Goal: Use online tool/utility: Use online tool/utility

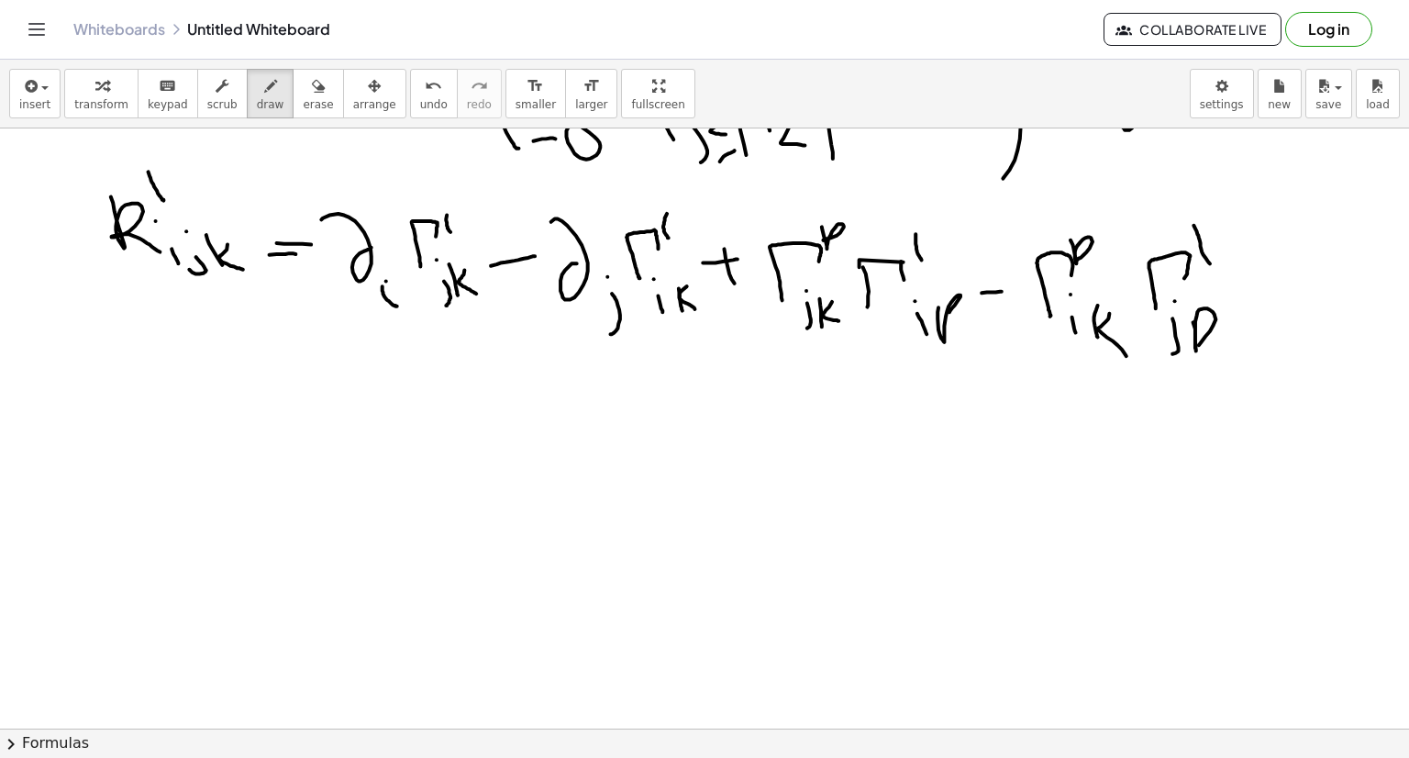
scroll to position [180, 0]
click at [425, 93] on icon "undo" at bounding box center [433, 86] width 17 height 22
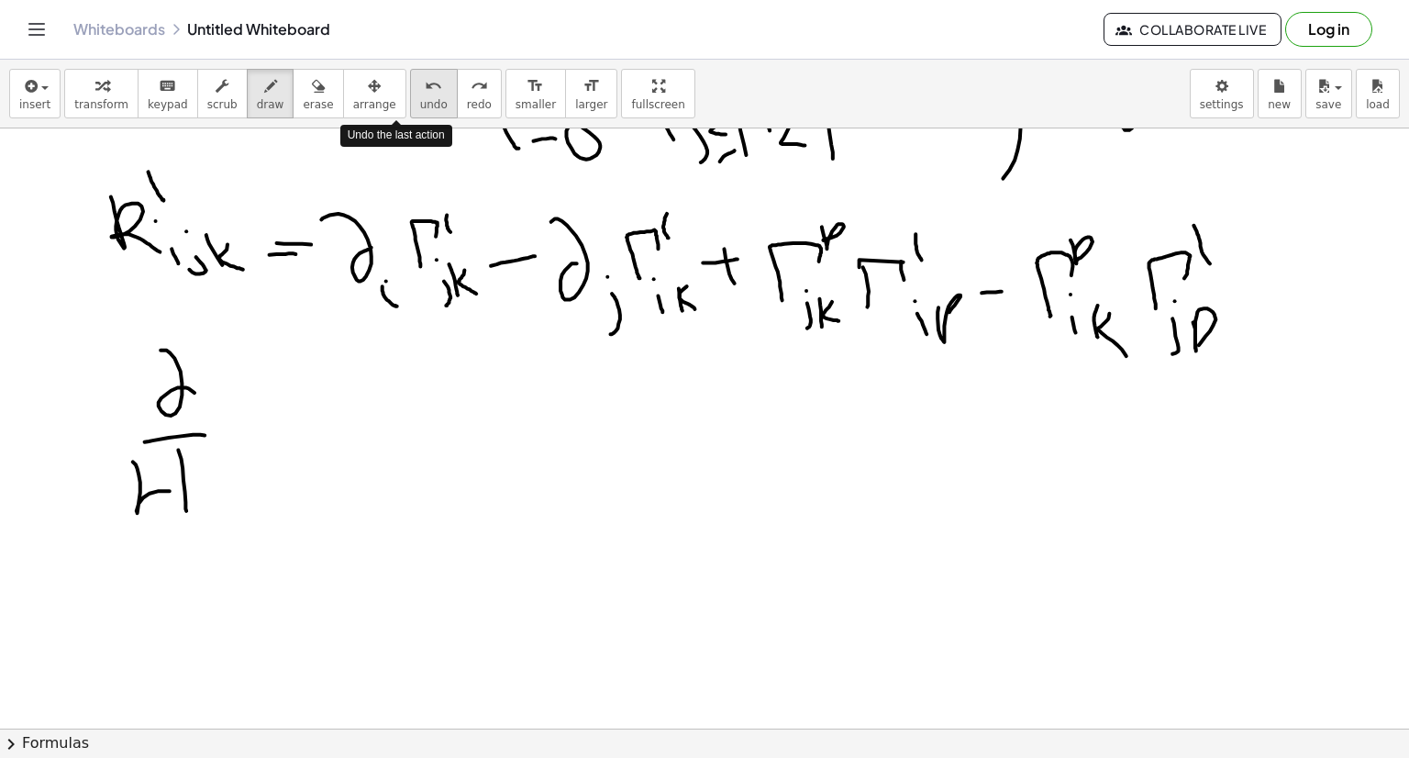
click at [425, 93] on icon "undo" at bounding box center [433, 86] width 17 height 22
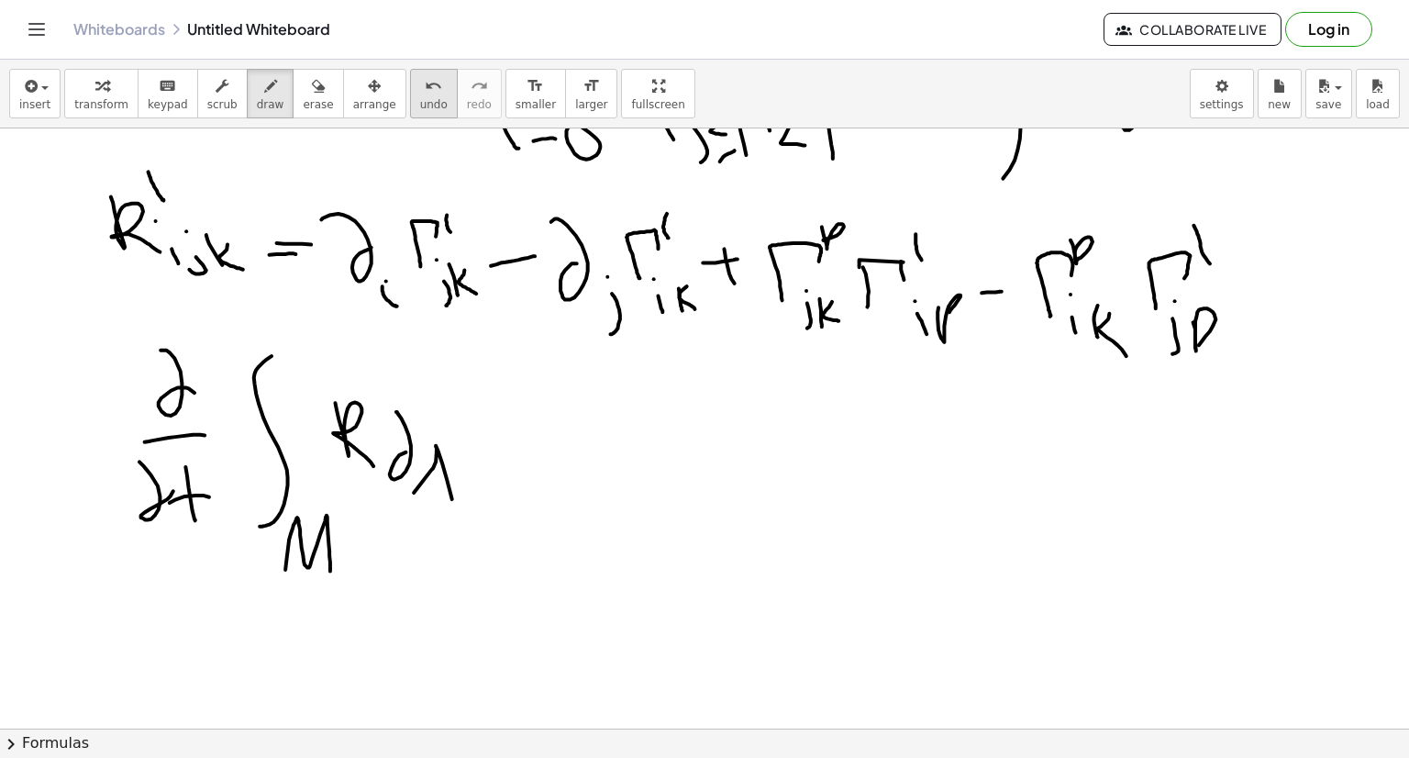
click at [425, 94] on icon "undo" at bounding box center [433, 86] width 17 height 22
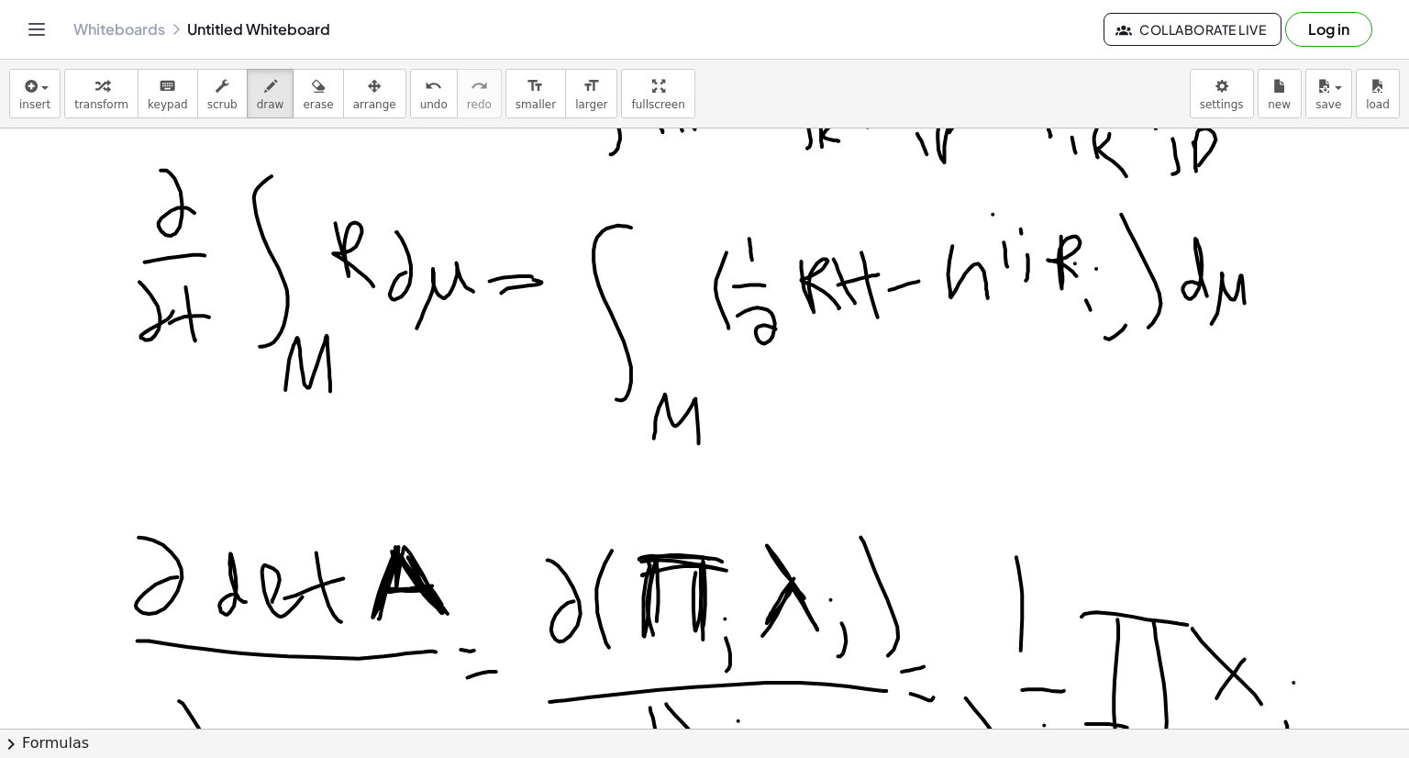
scroll to position [363, 0]
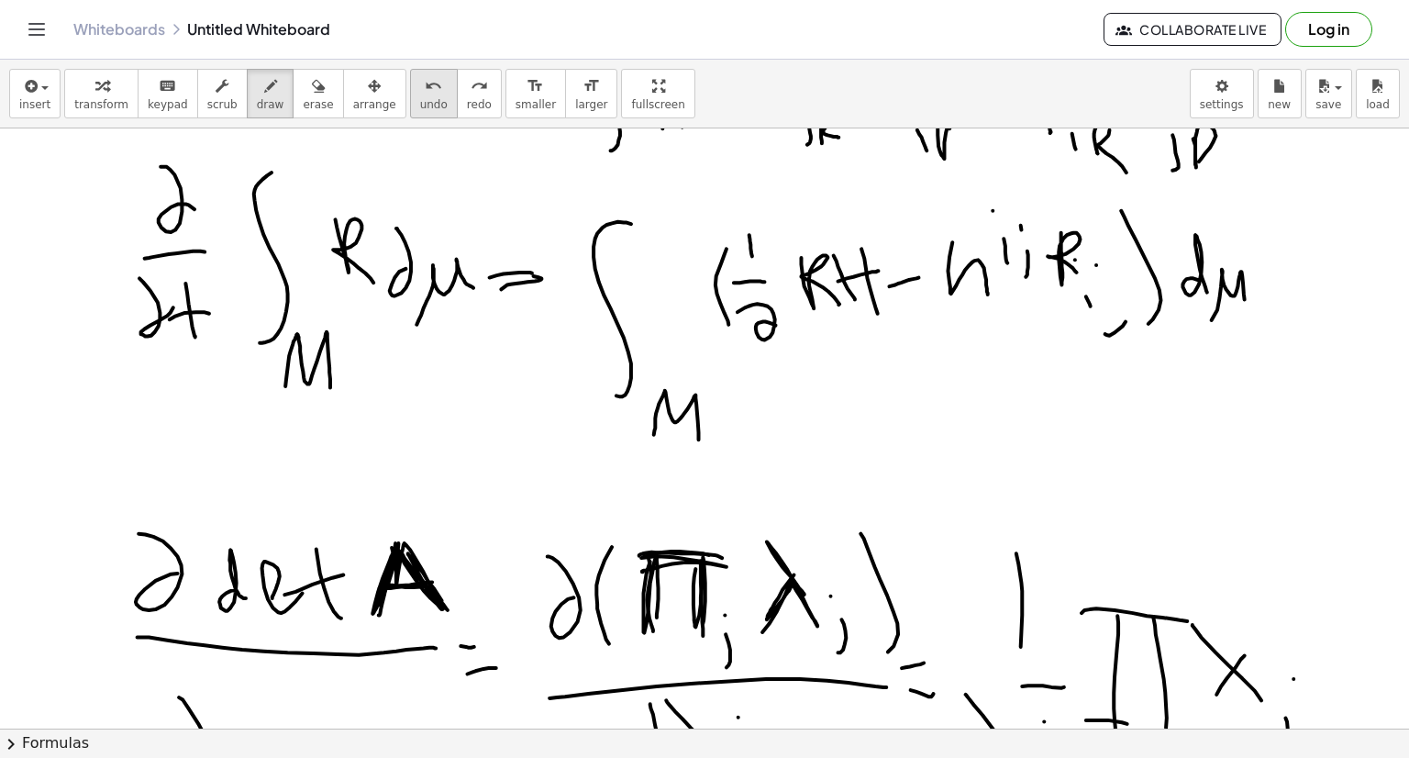
click at [410, 115] on button "undo undo" at bounding box center [434, 94] width 48 height 50
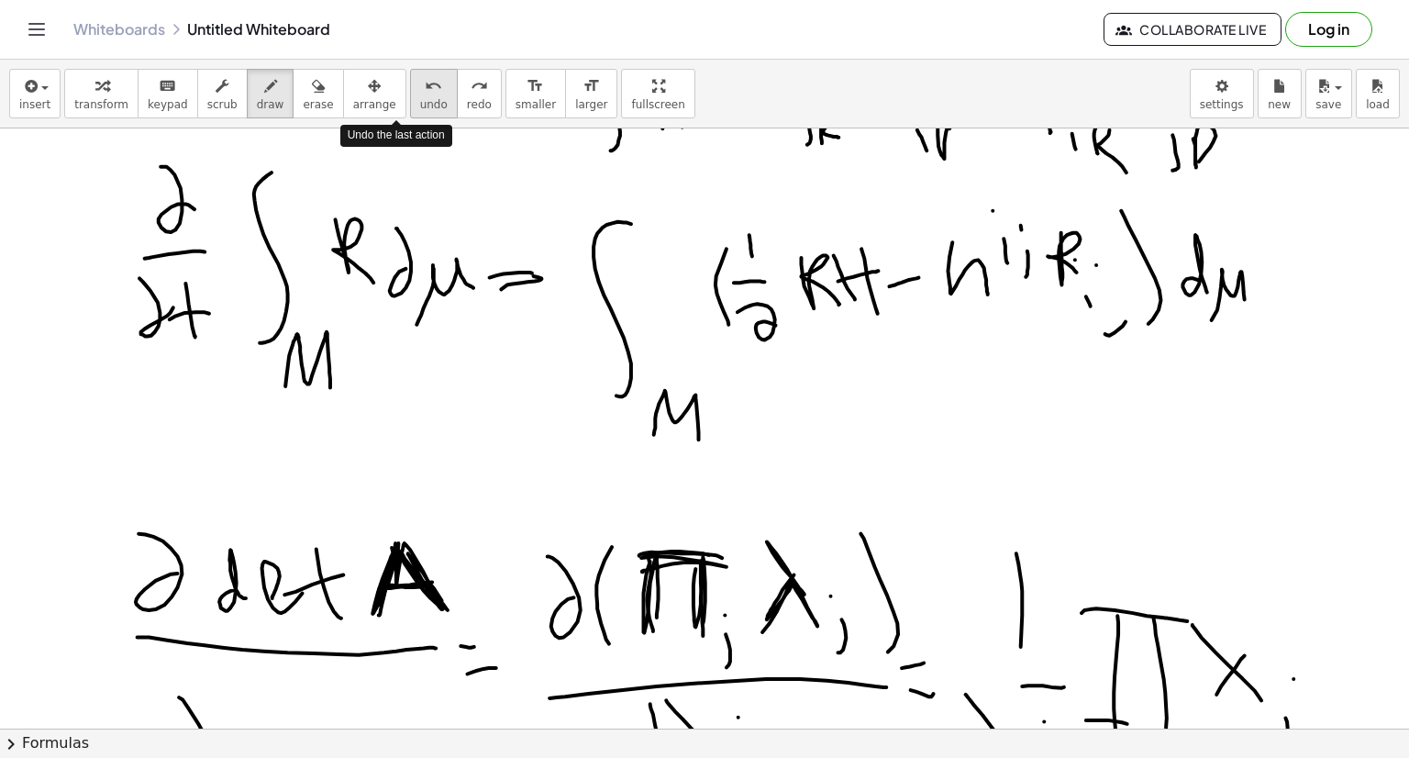
click at [410, 115] on button "undo undo" at bounding box center [434, 94] width 48 height 50
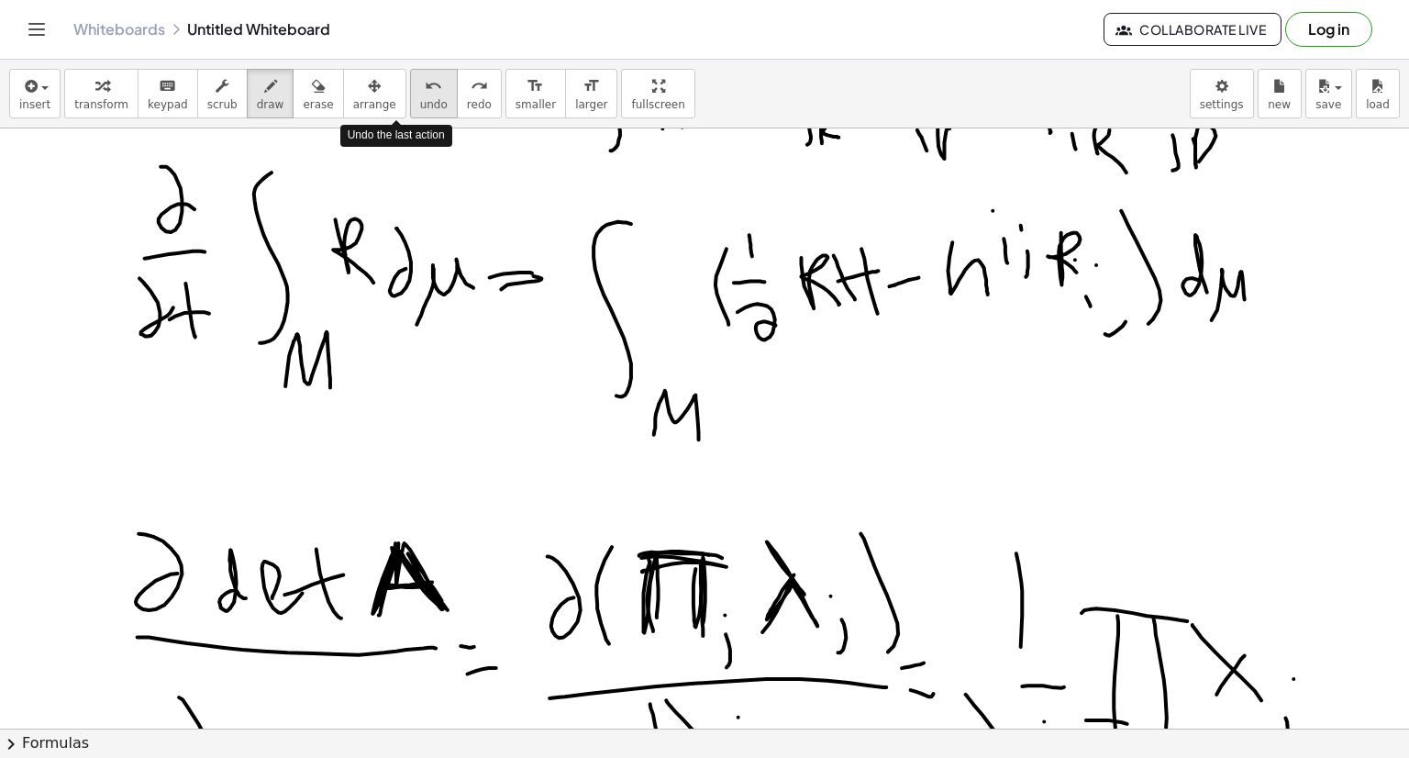
click at [410, 115] on button "undo undo" at bounding box center [434, 94] width 48 height 50
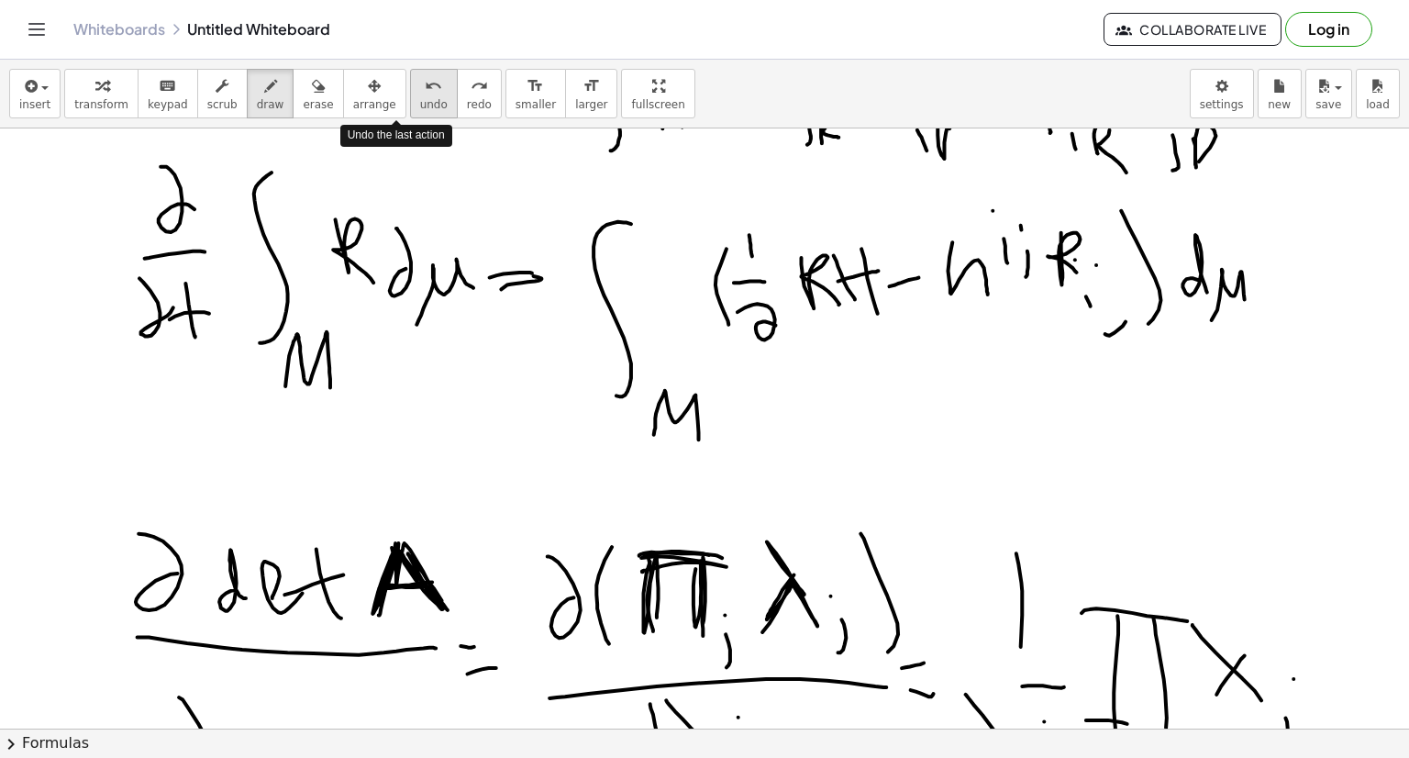
click at [410, 115] on button "undo undo" at bounding box center [434, 94] width 48 height 50
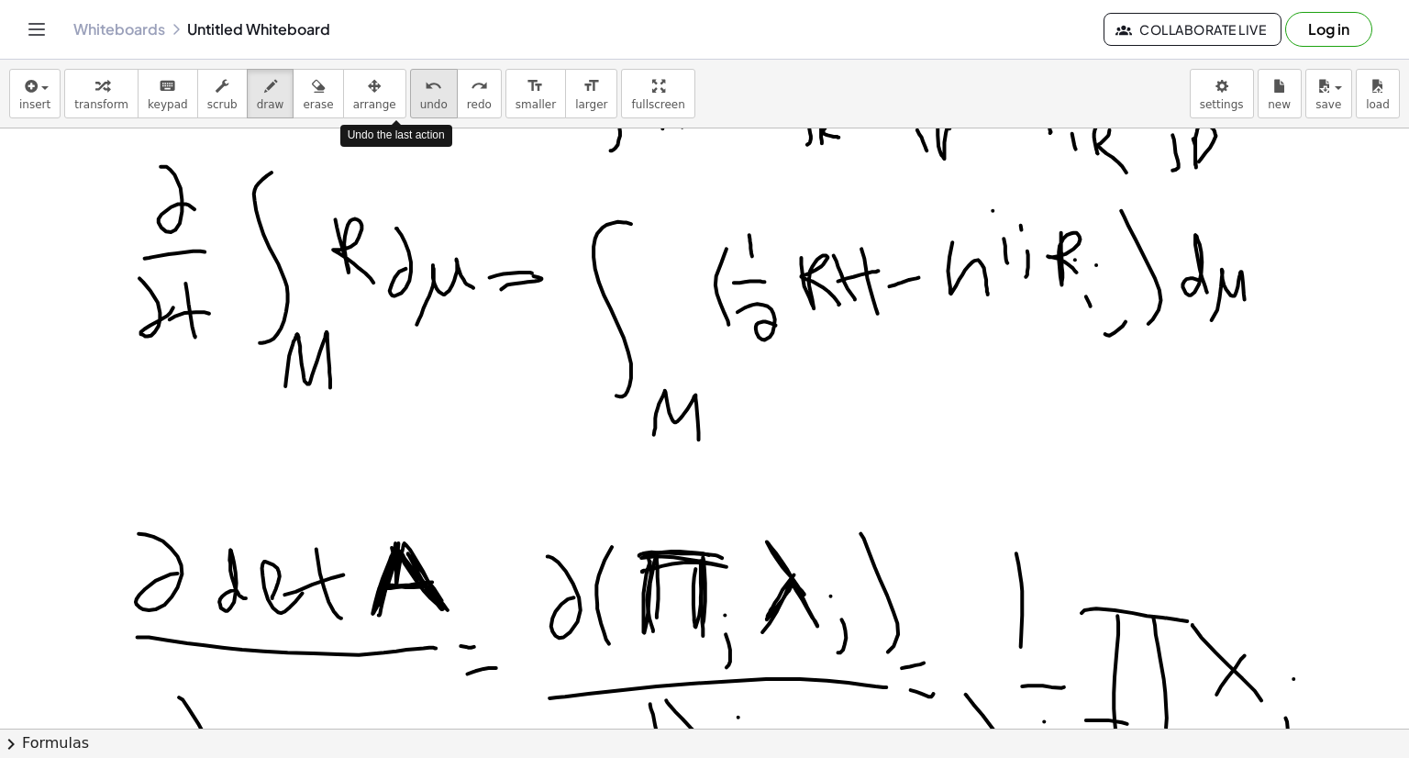
click at [410, 115] on button "undo undo" at bounding box center [434, 94] width 48 height 50
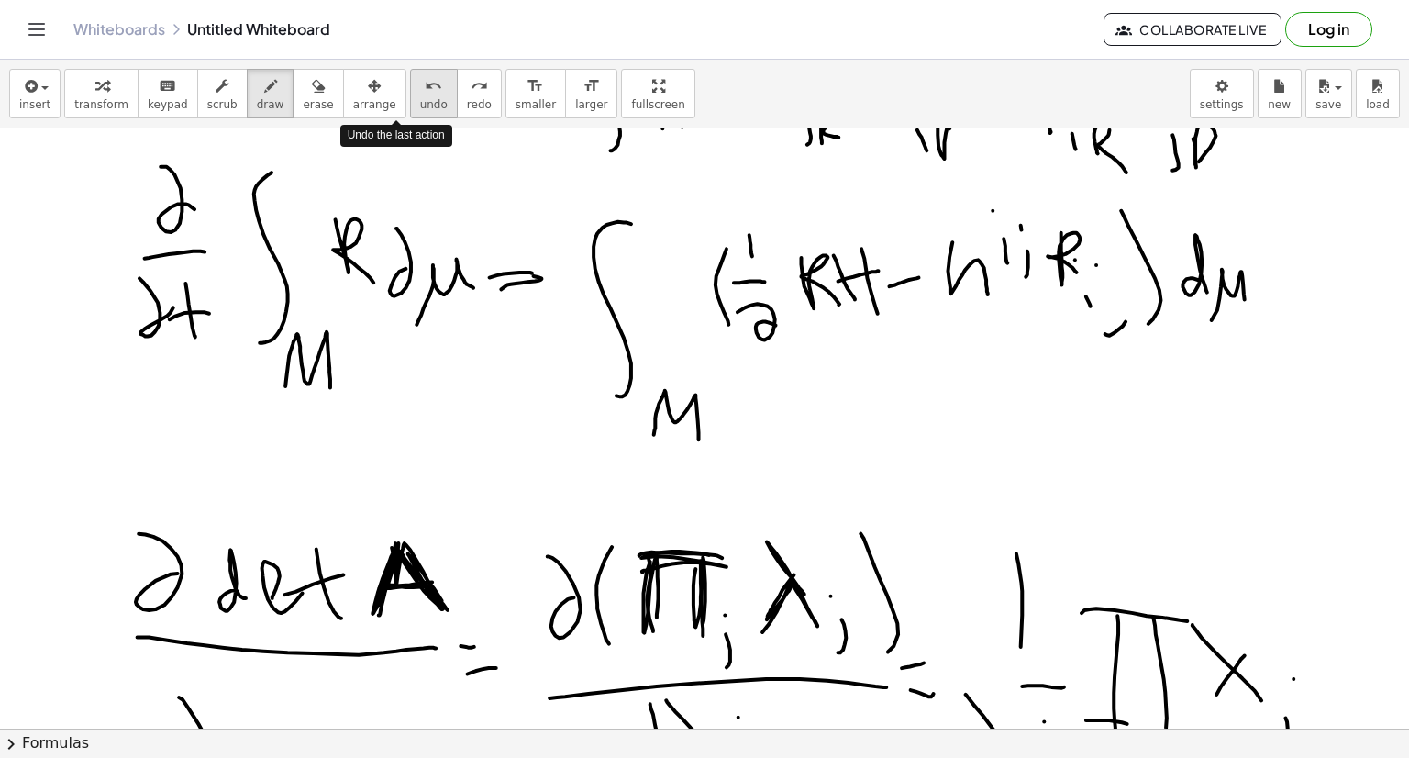
click at [410, 115] on button "undo undo" at bounding box center [434, 94] width 48 height 50
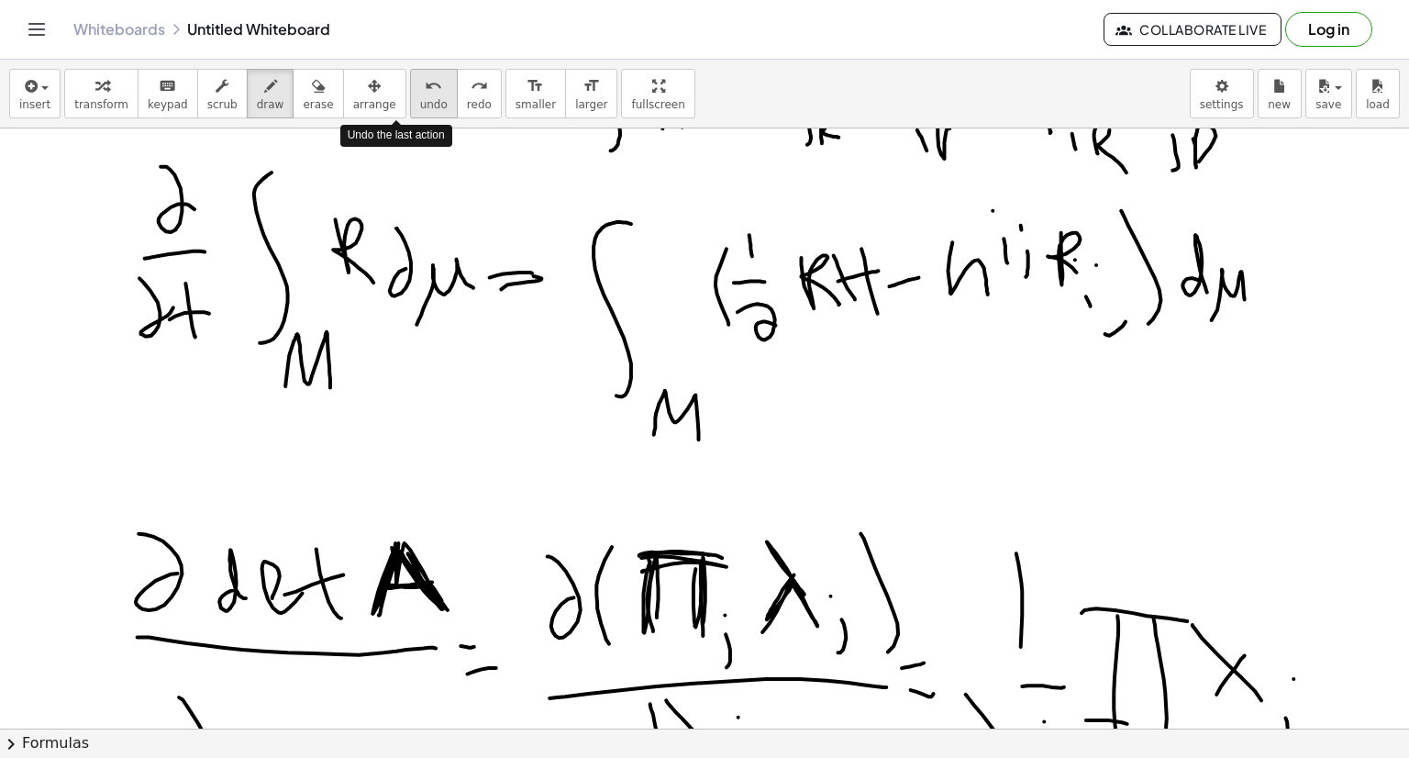
click at [410, 115] on button "undo undo" at bounding box center [434, 94] width 48 height 50
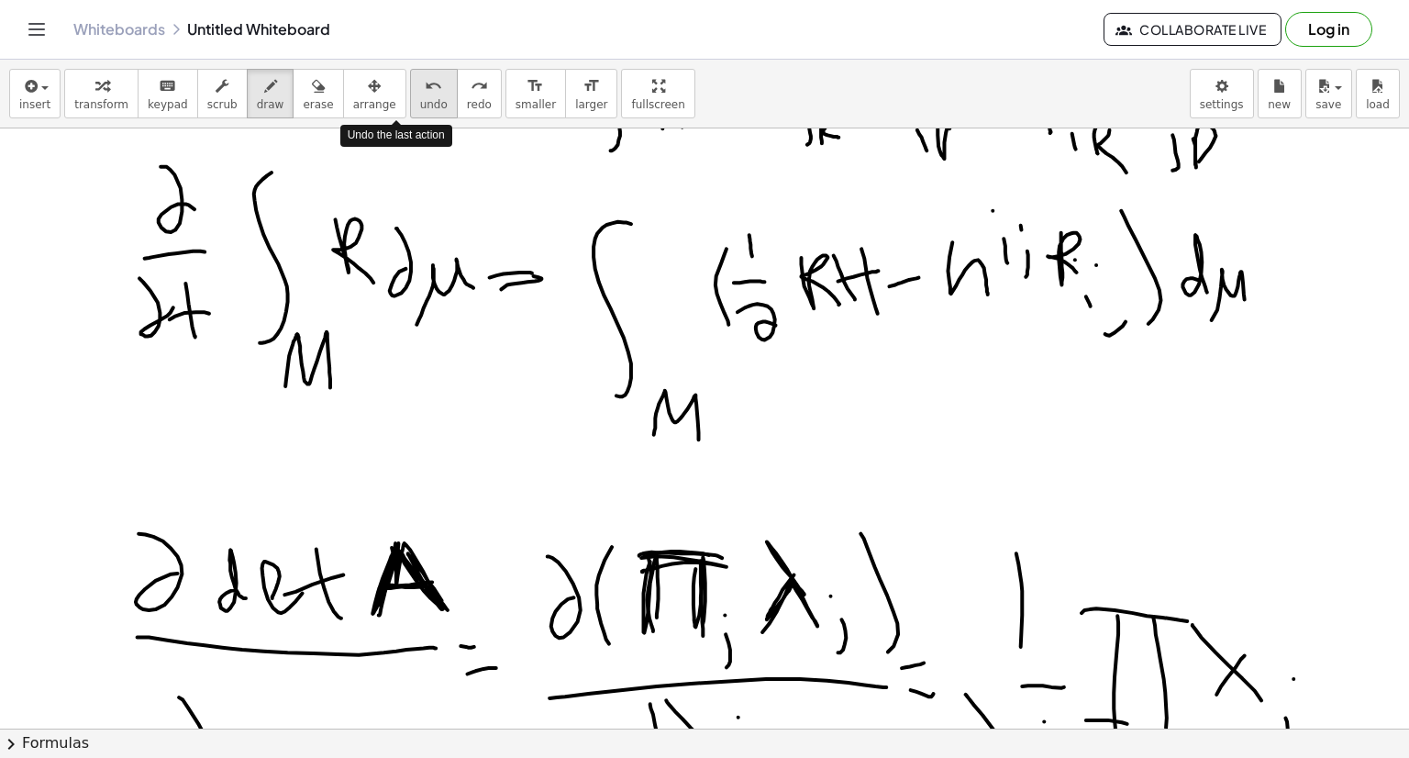
click at [410, 115] on button "undo undo" at bounding box center [434, 94] width 48 height 50
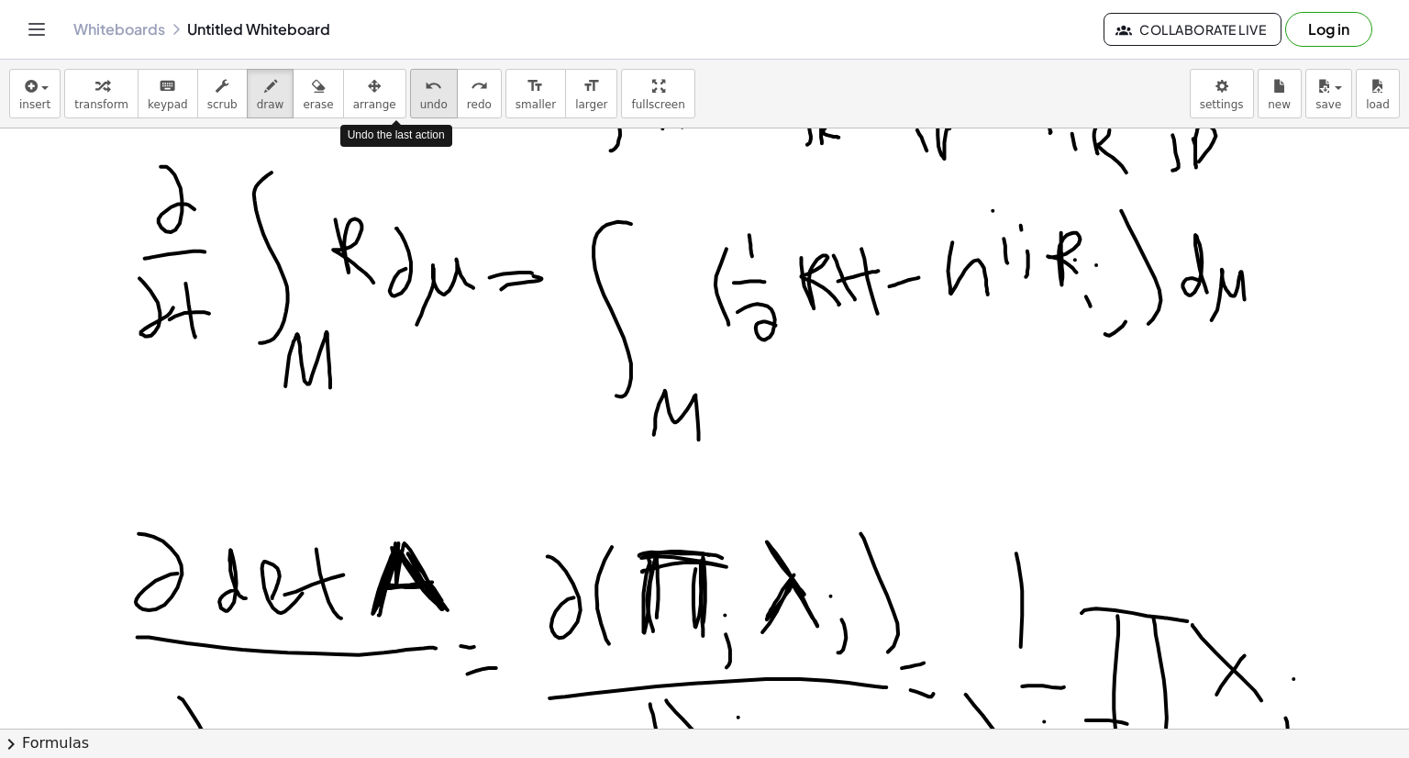
click at [410, 115] on button "undo undo" at bounding box center [434, 94] width 48 height 50
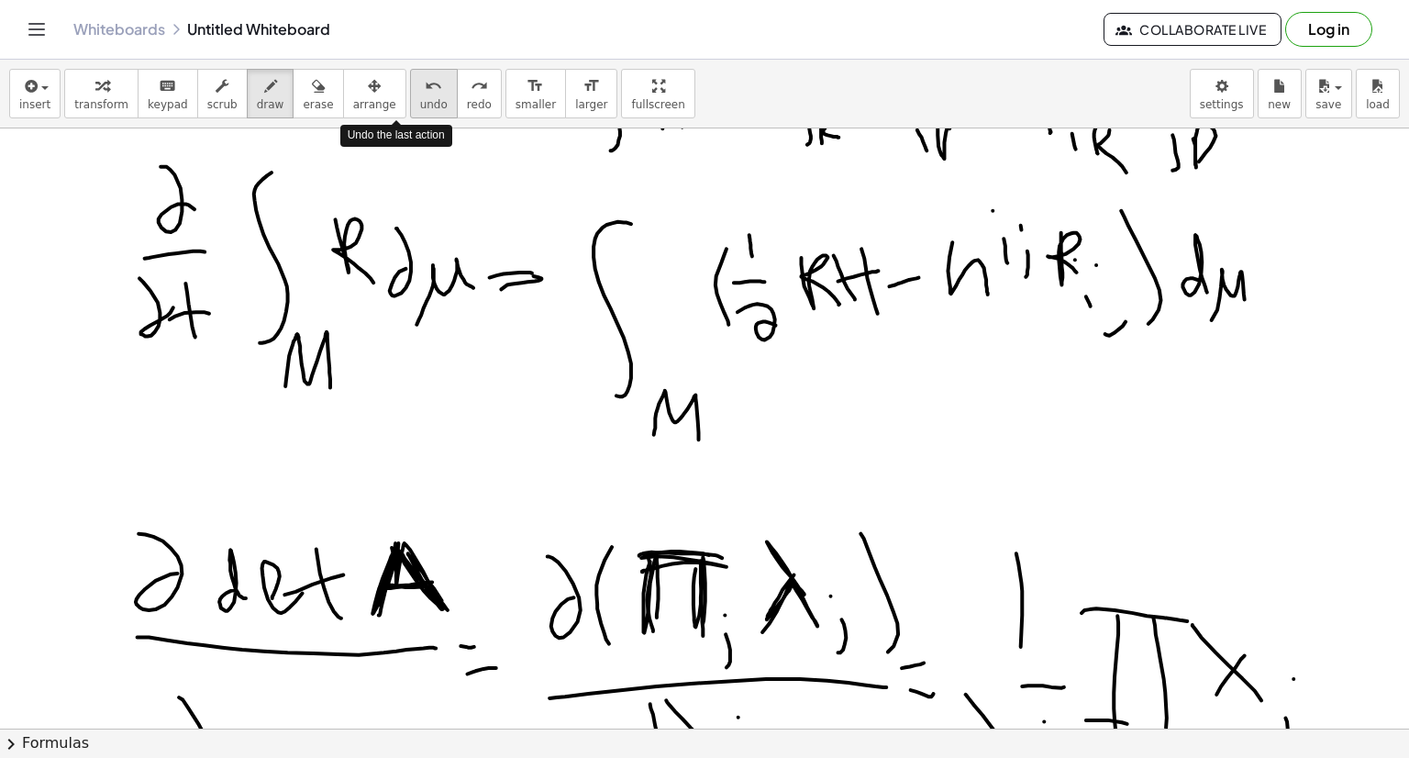
click at [410, 115] on button "undo undo" at bounding box center [434, 94] width 48 height 50
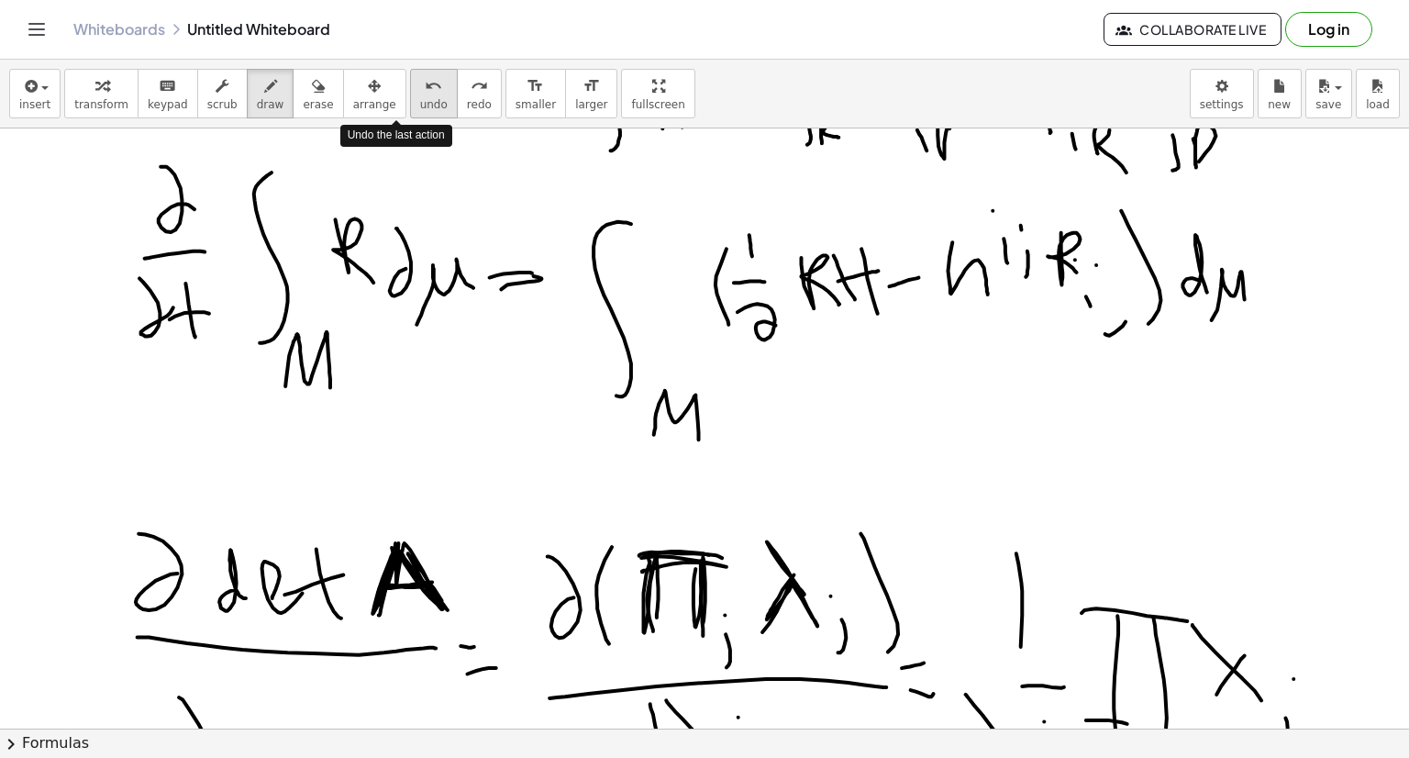
click at [410, 115] on button "undo undo" at bounding box center [434, 94] width 48 height 50
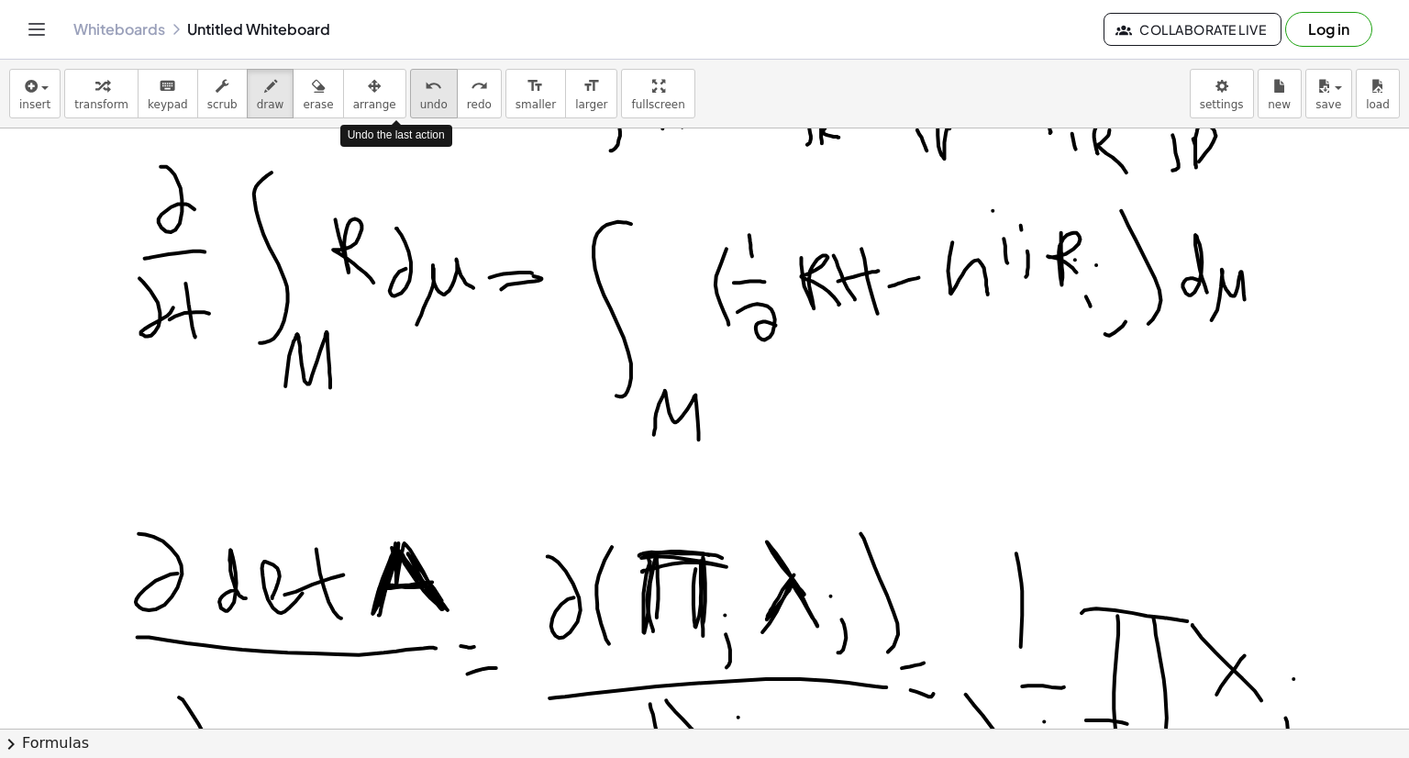
click at [410, 115] on button "undo undo" at bounding box center [434, 94] width 48 height 50
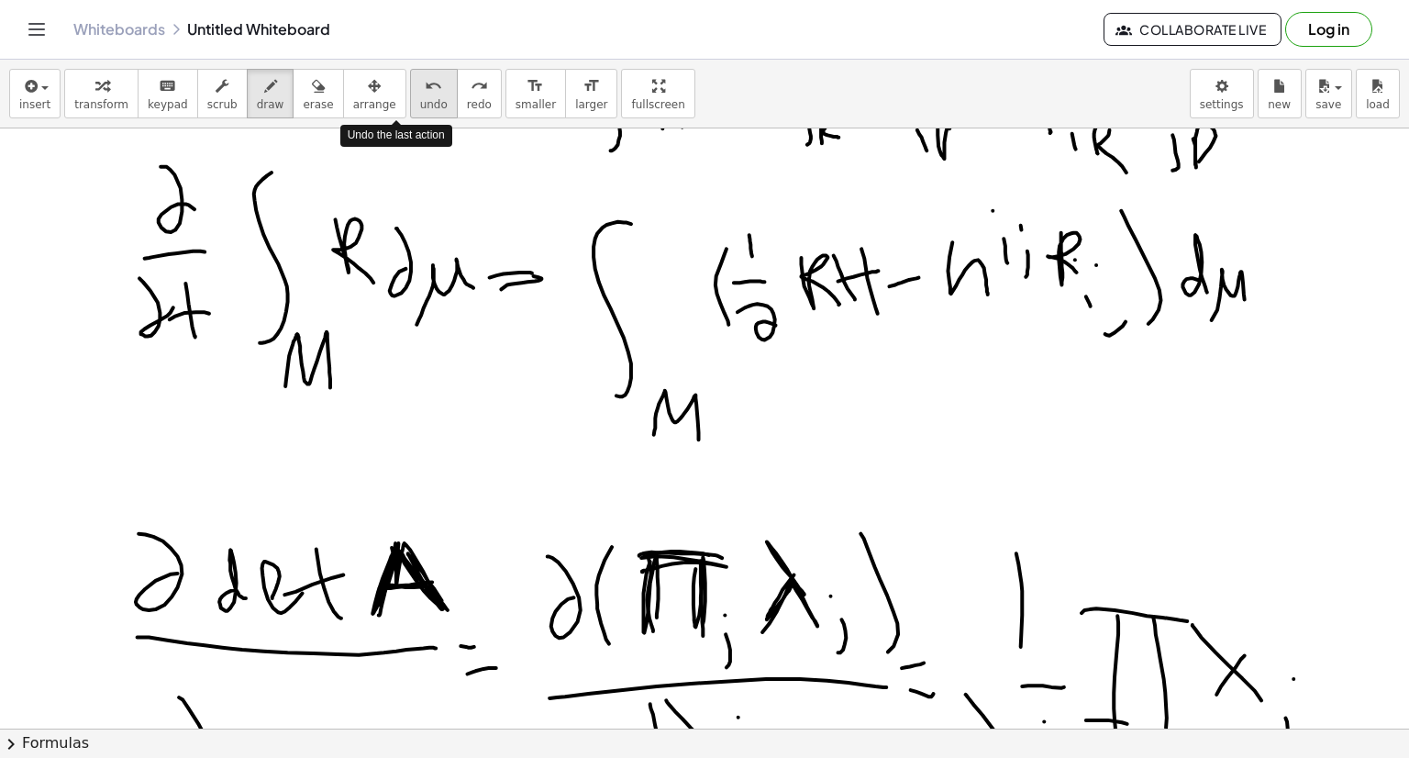
click at [410, 115] on button "undo undo" at bounding box center [434, 94] width 48 height 50
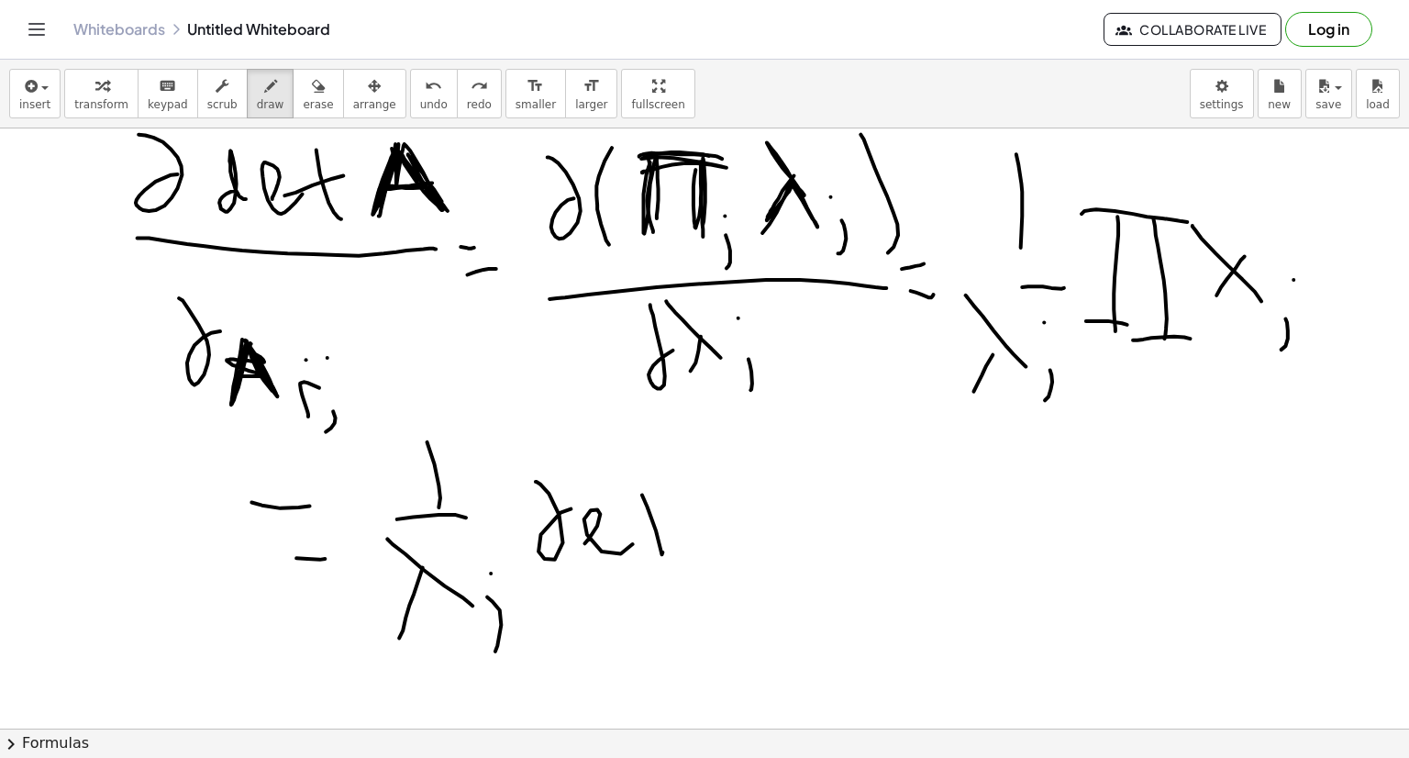
scroll to position [774, 0]
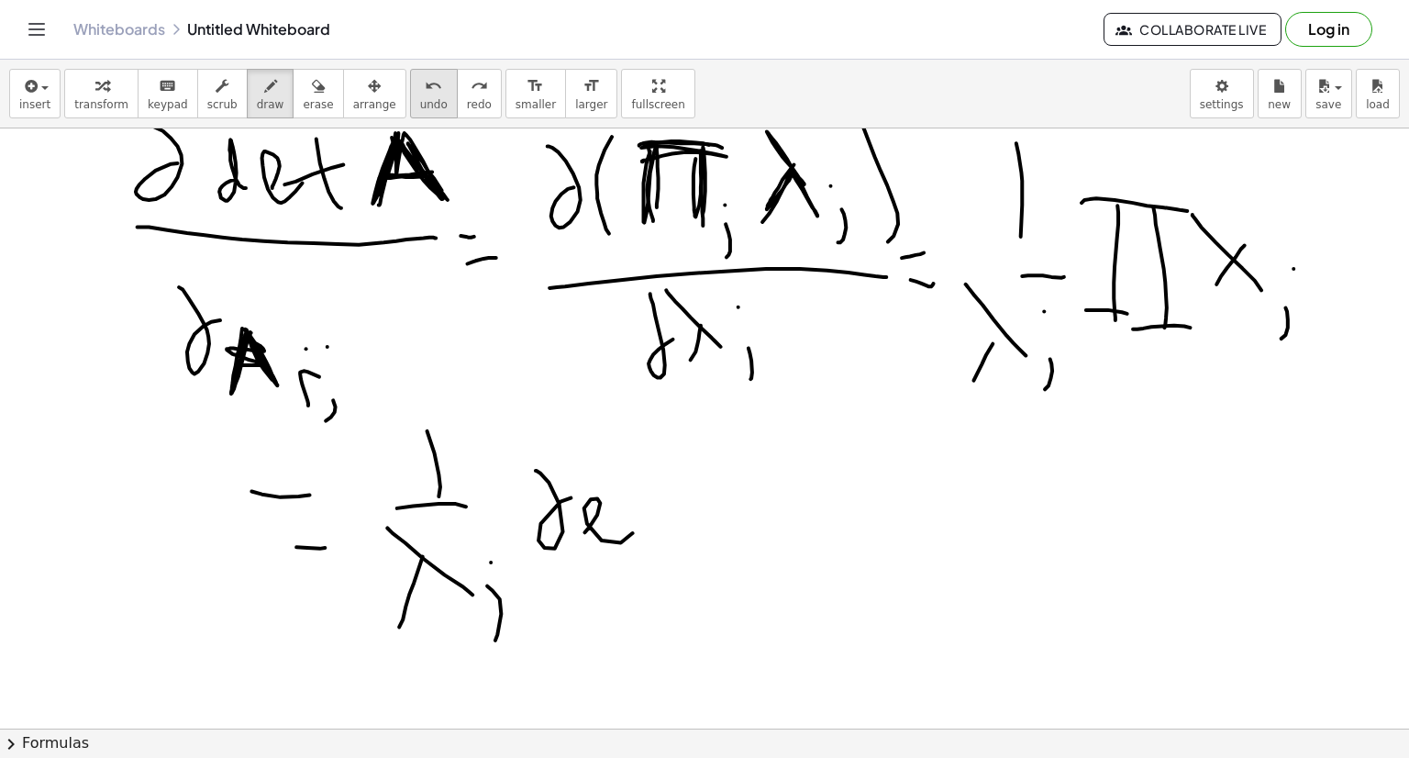
click at [410, 111] on button "undo undo" at bounding box center [434, 94] width 48 height 50
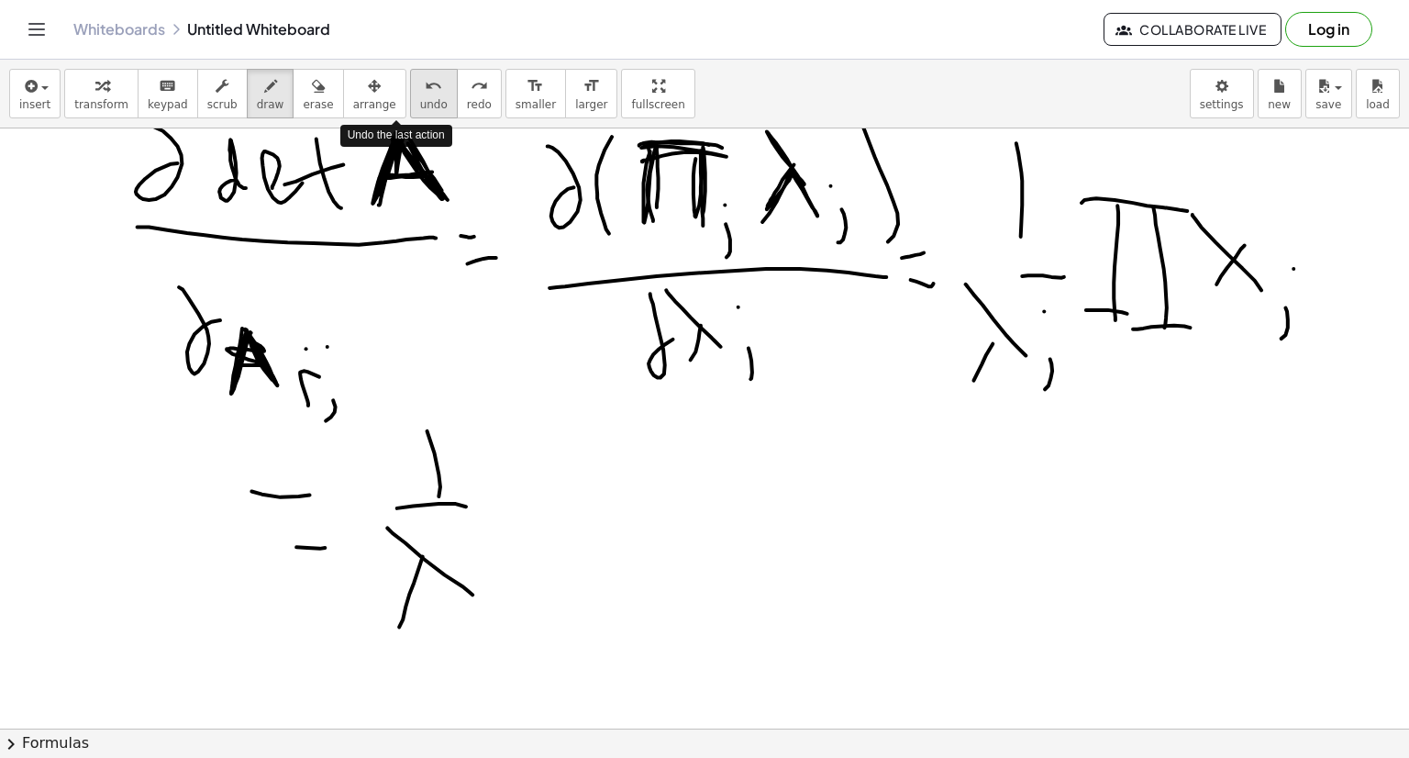
click at [410, 111] on button "undo undo" at bounding box center [434, 94] width 48 height 50
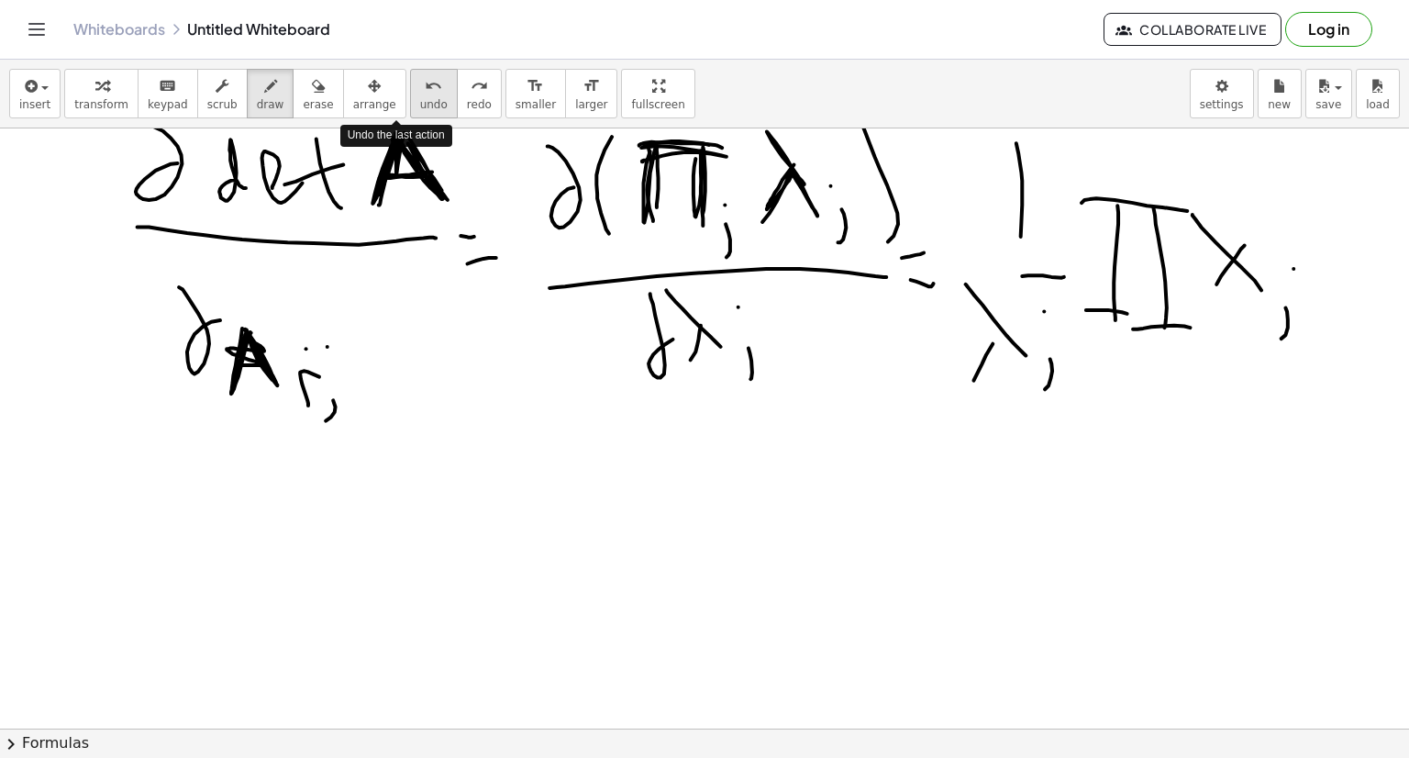
click at [410, 111] on button "undo undo" at bounding box center [434, 94] width 48 height 50
drag, startPoint x: 385, startPoint y: 111, endPoint x: 365, endPoint y: 115, distance: 20.5
click at [365, 115] on div "insert select one: Math Expression Function Text Youtube Video Graphing Geometr…" at bounding box center [704, 94] width 1409 height 69
click at [365, 115] on button "arrange" at bounding box center [374, 94] width 63 height 50
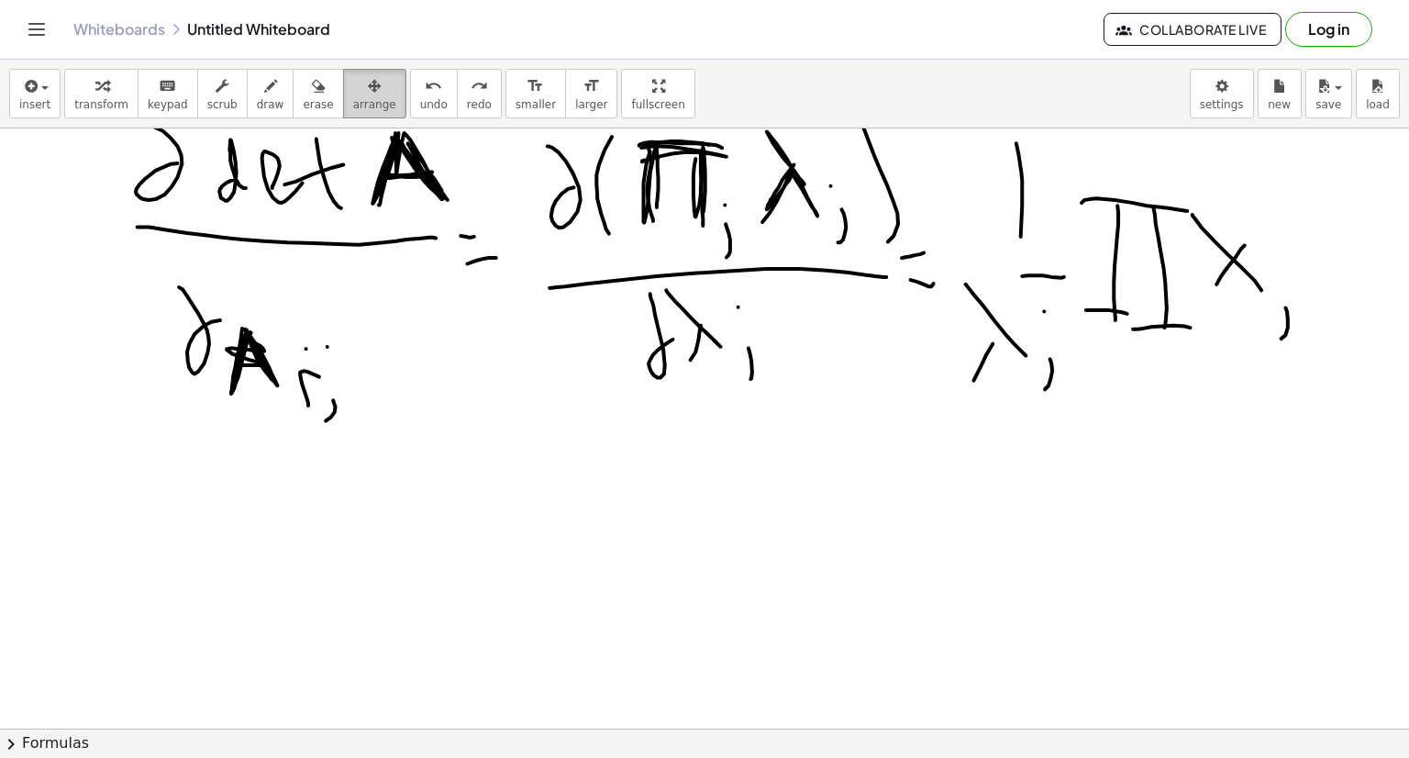
click at [365, 115] on button "arrange" at bounding box center [374, 94] width 63 height 50
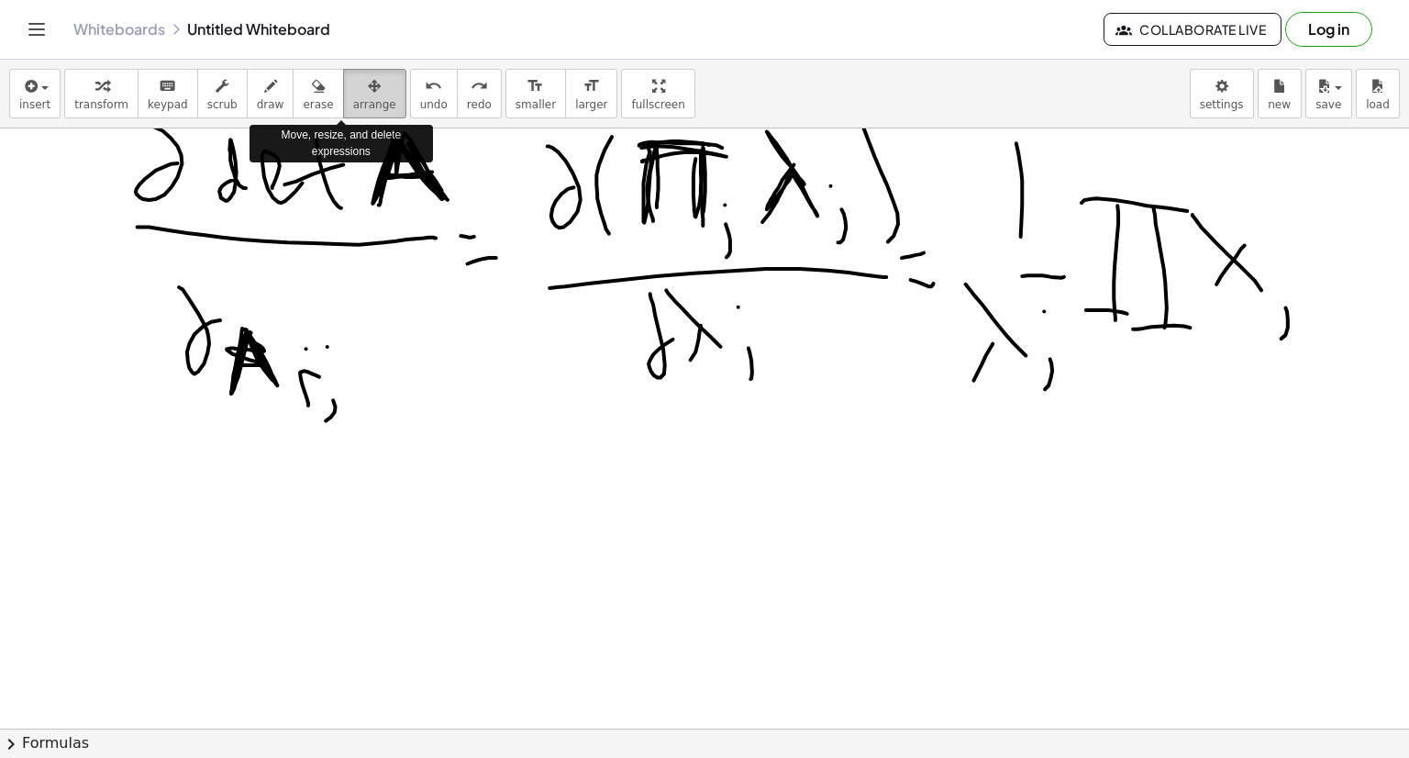
click at [365, 115] on button "arrange" at bounding box center [374, 94] width 63 height 50
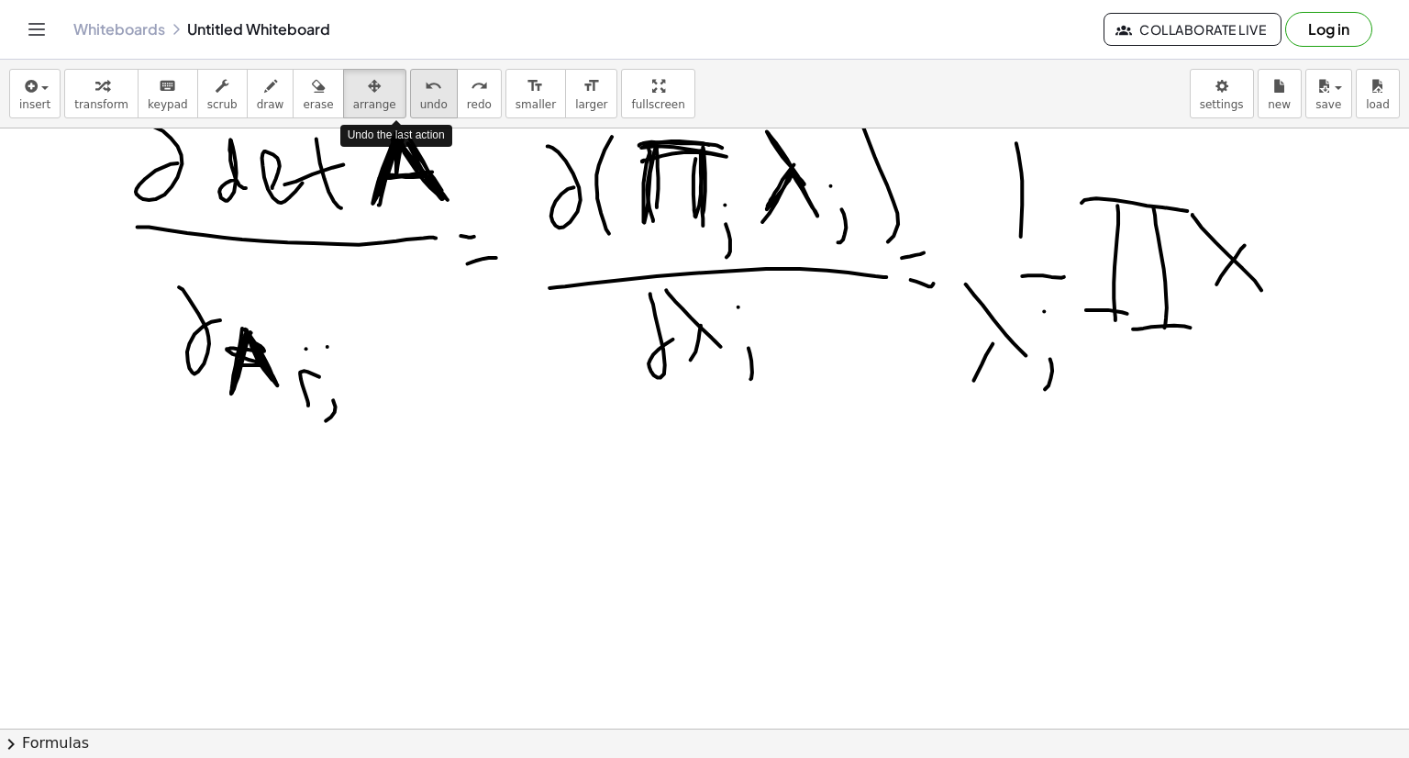
click at [420, 101] on span "undo" at bounding box center [434, 104] width 28 height 13
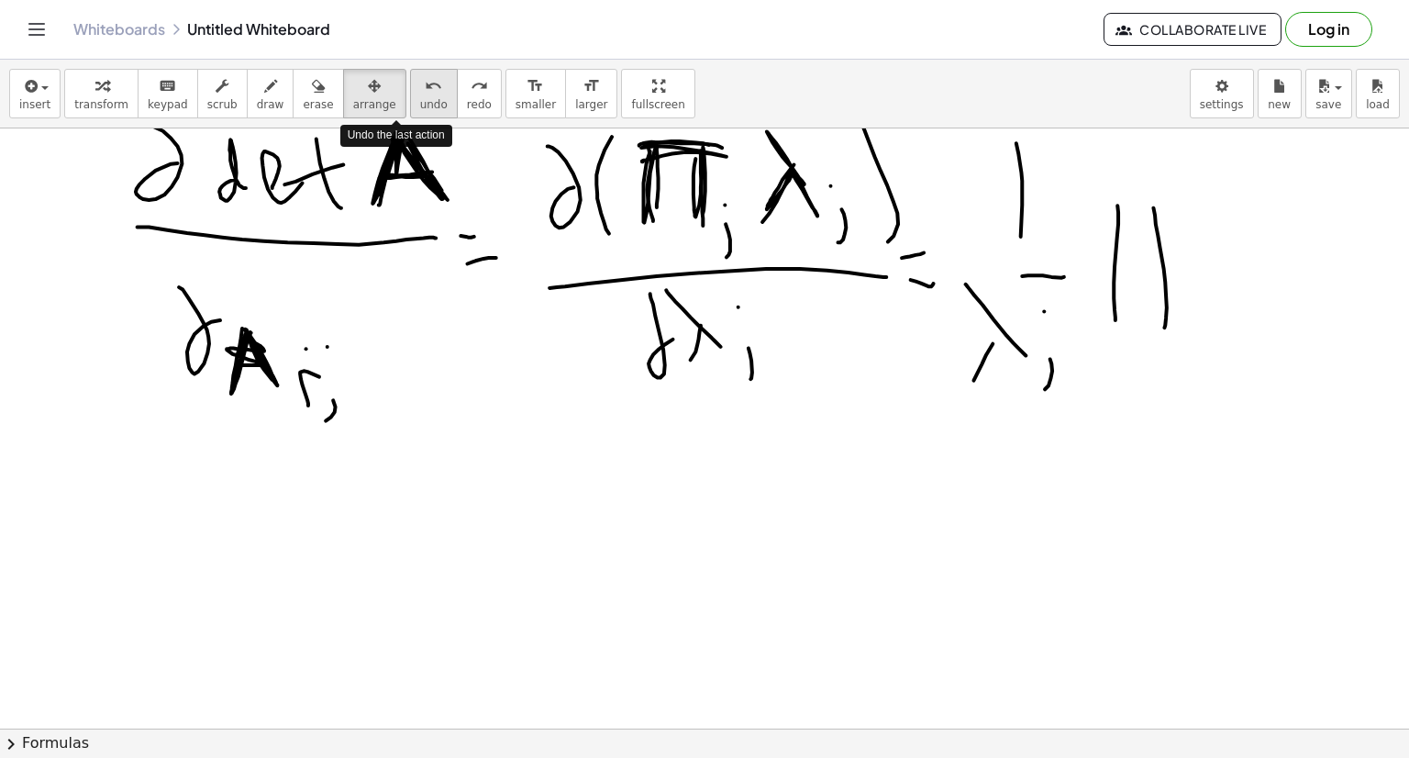
click at [420, 101] on span "undo" at bounding box center [434, 104] width 28 height 13
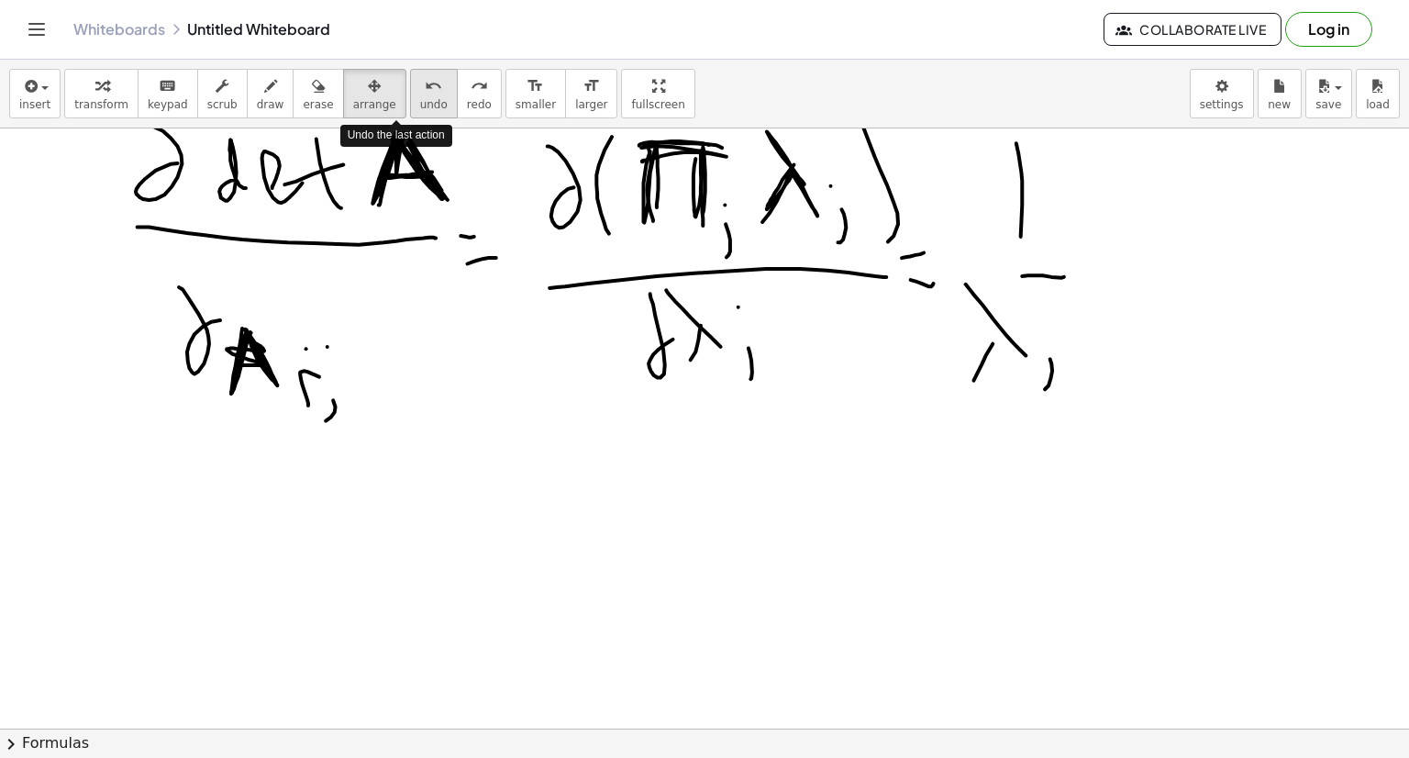
click at [420, 101] on span "undo" at bounding box center [434, 104] width 28 height 13
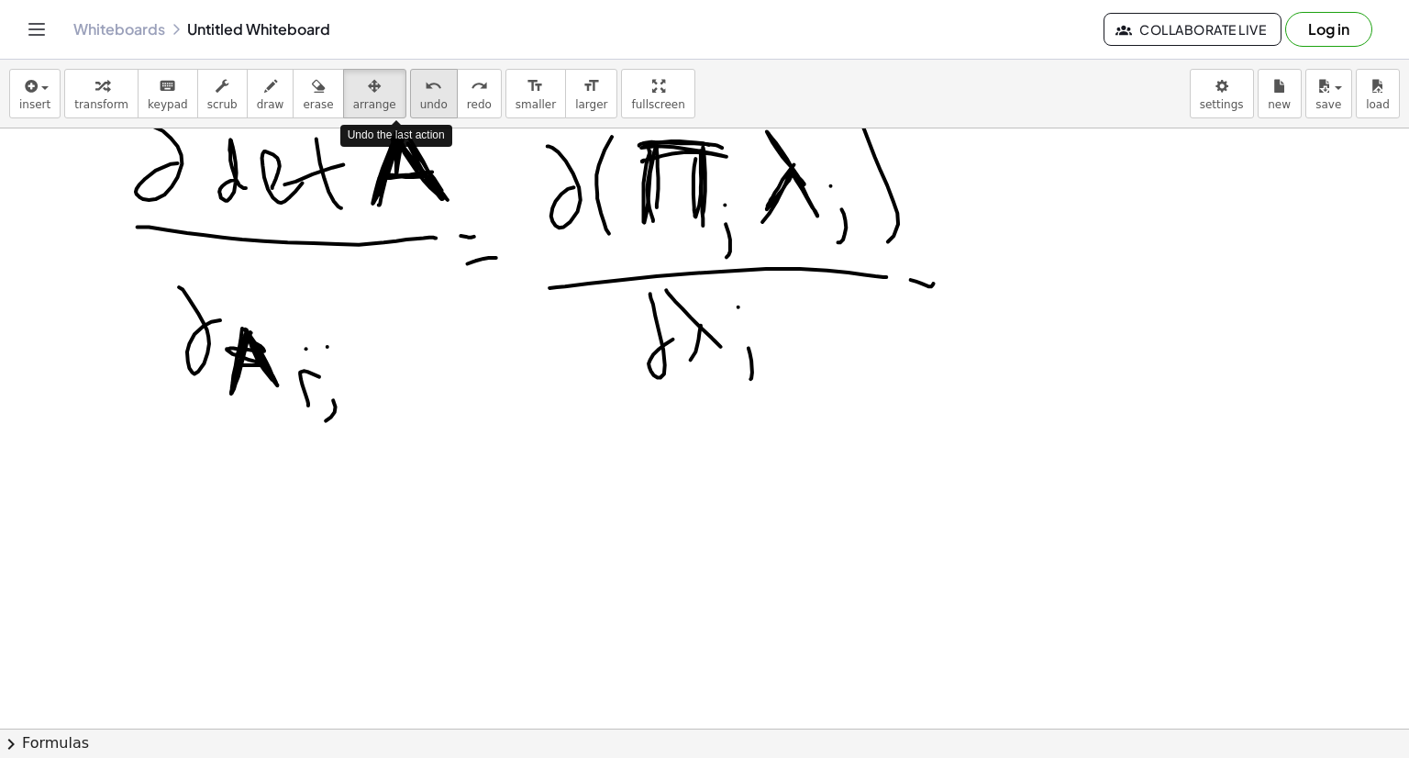
click at [420, 101] on span "undo" at bounding box center [434, 104] width 28 height 13
click at [420, 103] on span "undo" at bounding box center [434, 104] width 28 height 13
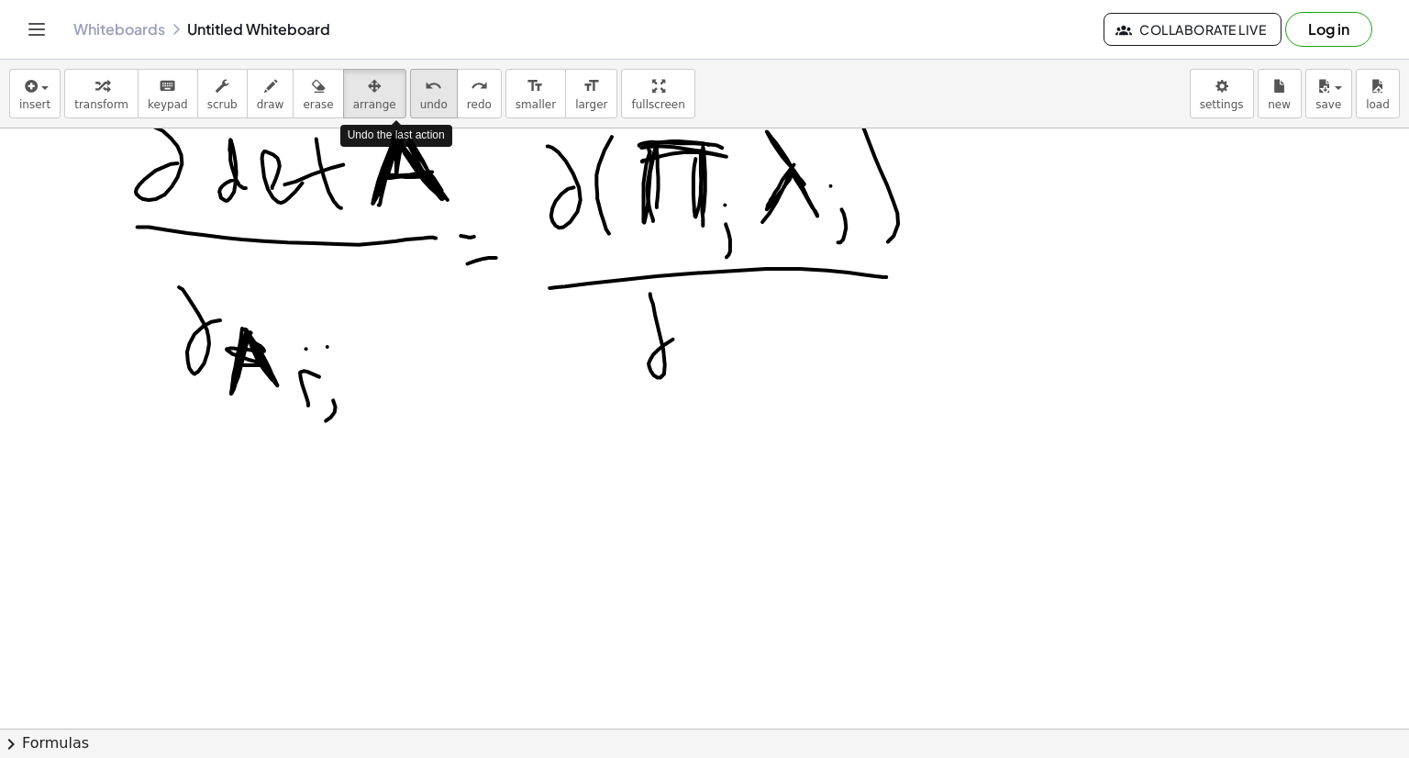
click at [420, 103] on span "undo" at bounding box center [434, 104] width 28 height 13
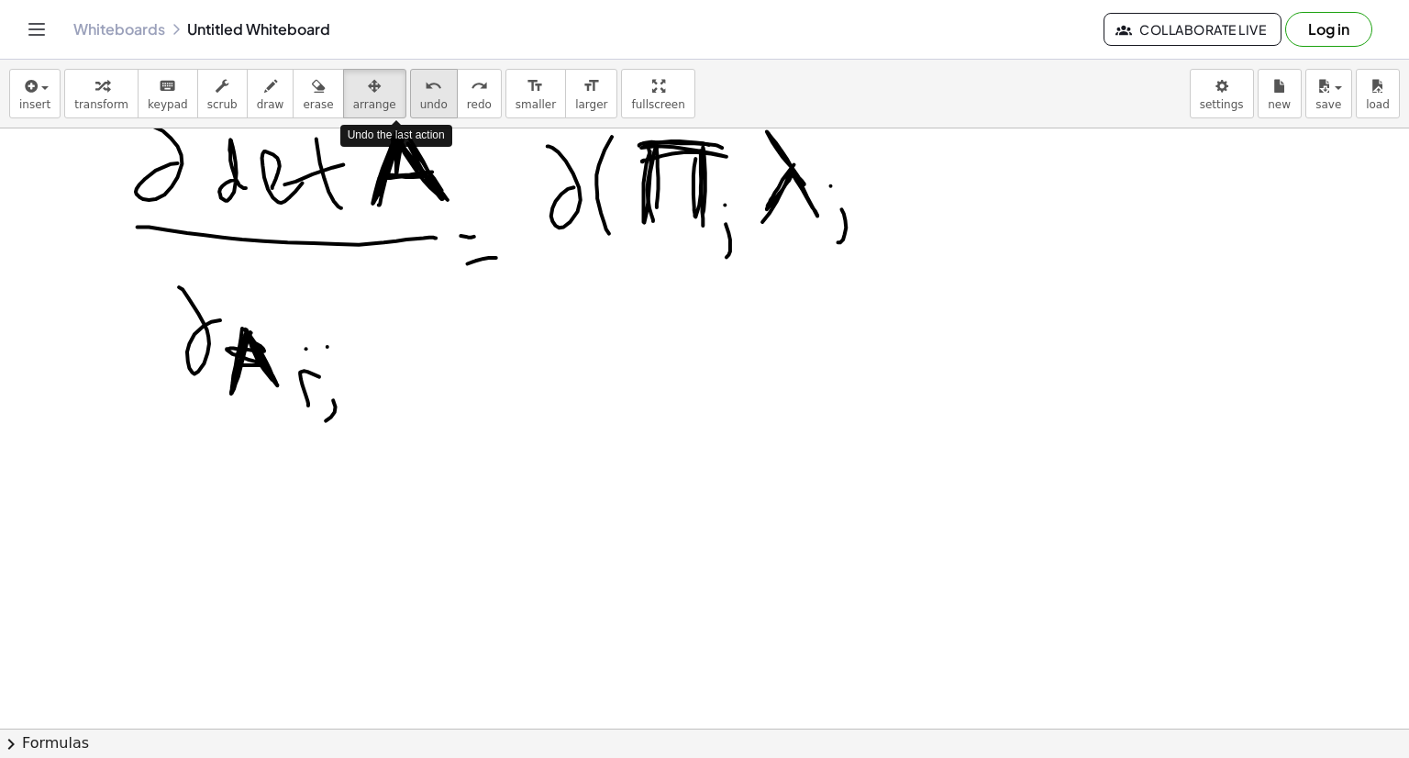
click at [420, 103] on span "undo" at bounding box center [434, 104] width 28 height 13
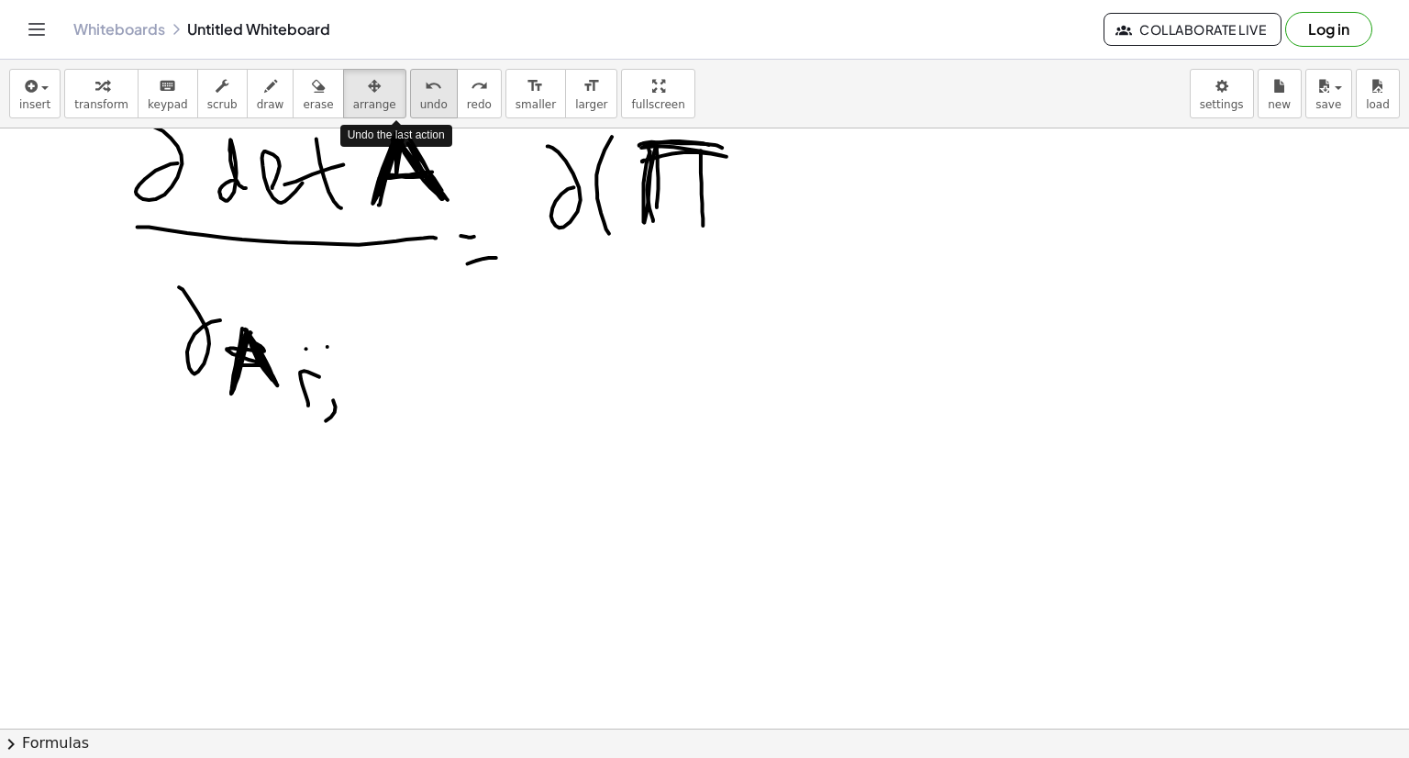
click at [420, 103] on span "undo" at bounding box center [434, 104] width 28 height 13
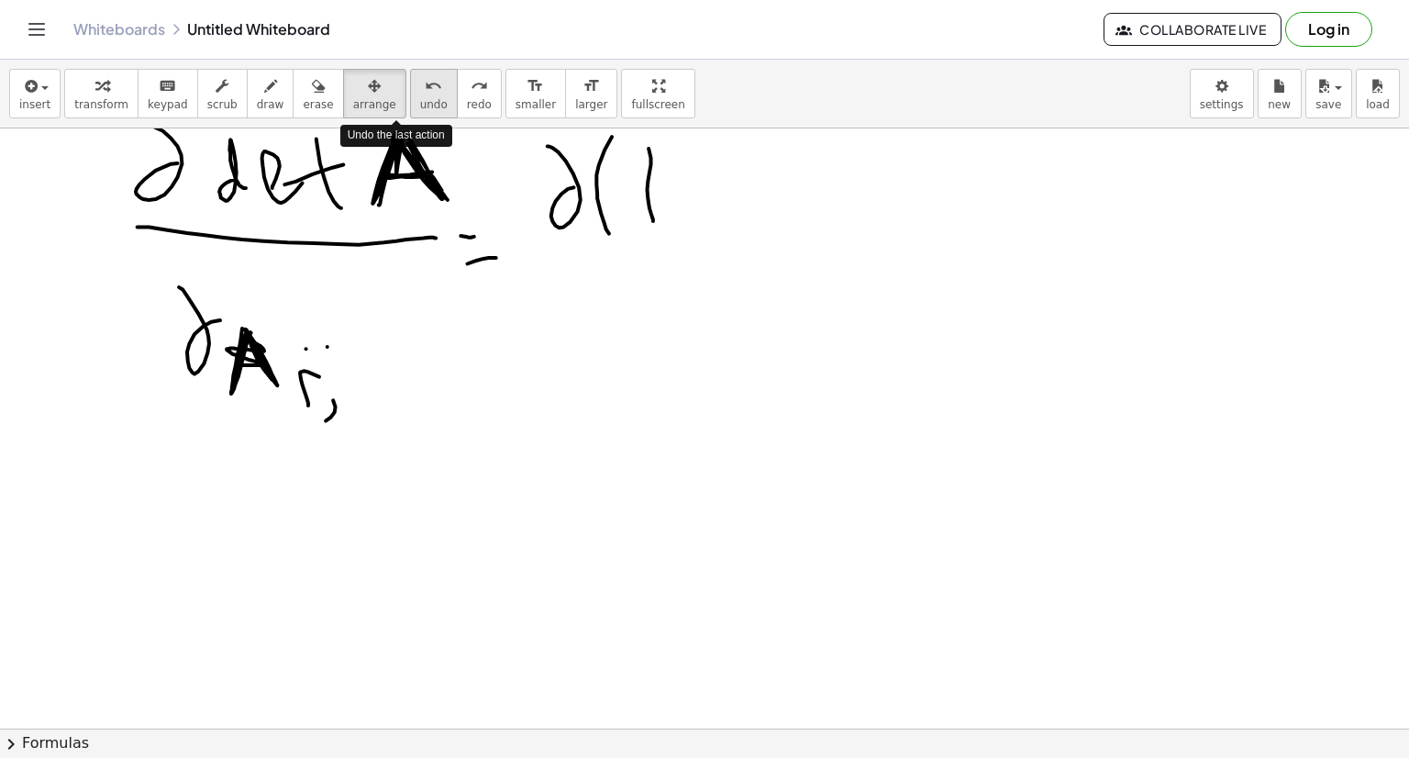
click at [420, 103] on span "undo" at bounding box center [434, 104] width 28 height 13
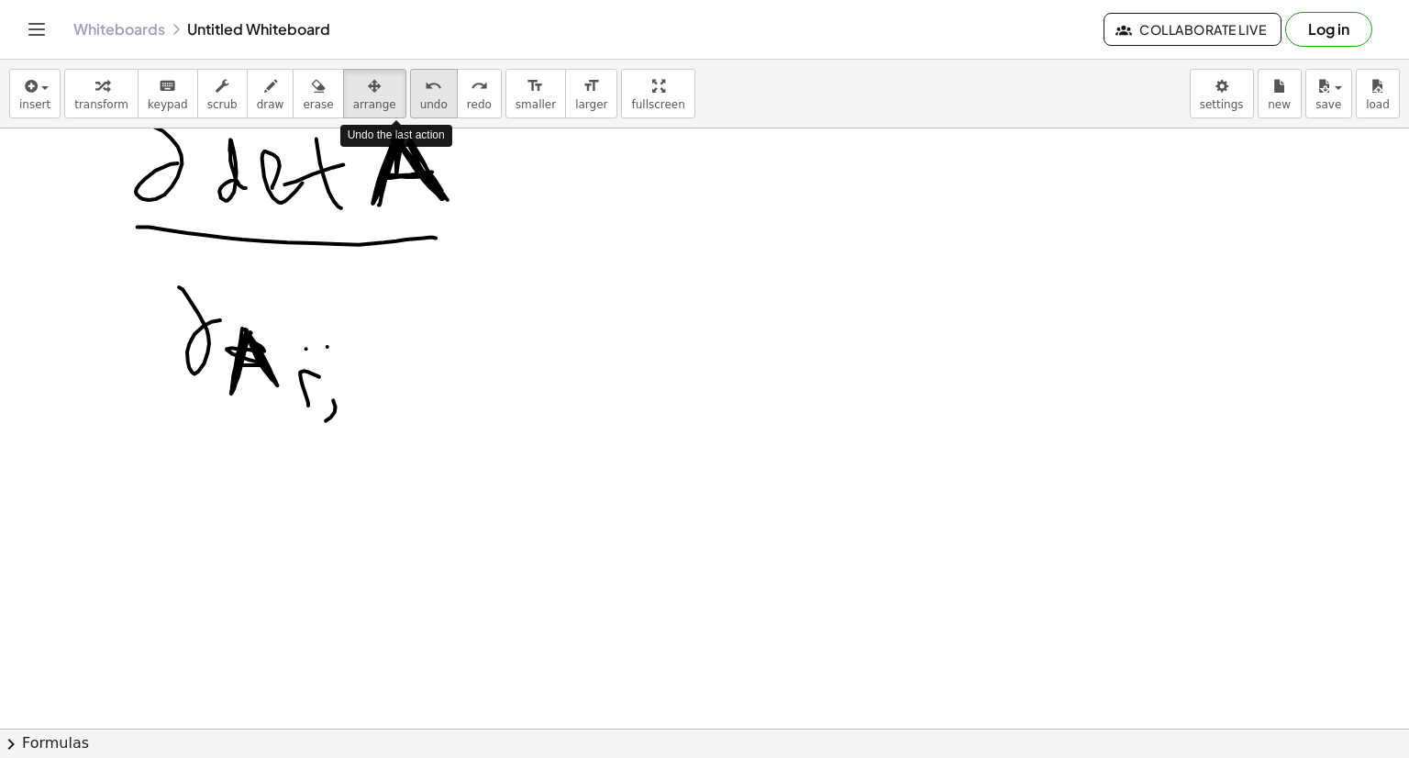
click at [420, 103] on span "undo" at bounding box center [434, 104] width 28 height 13
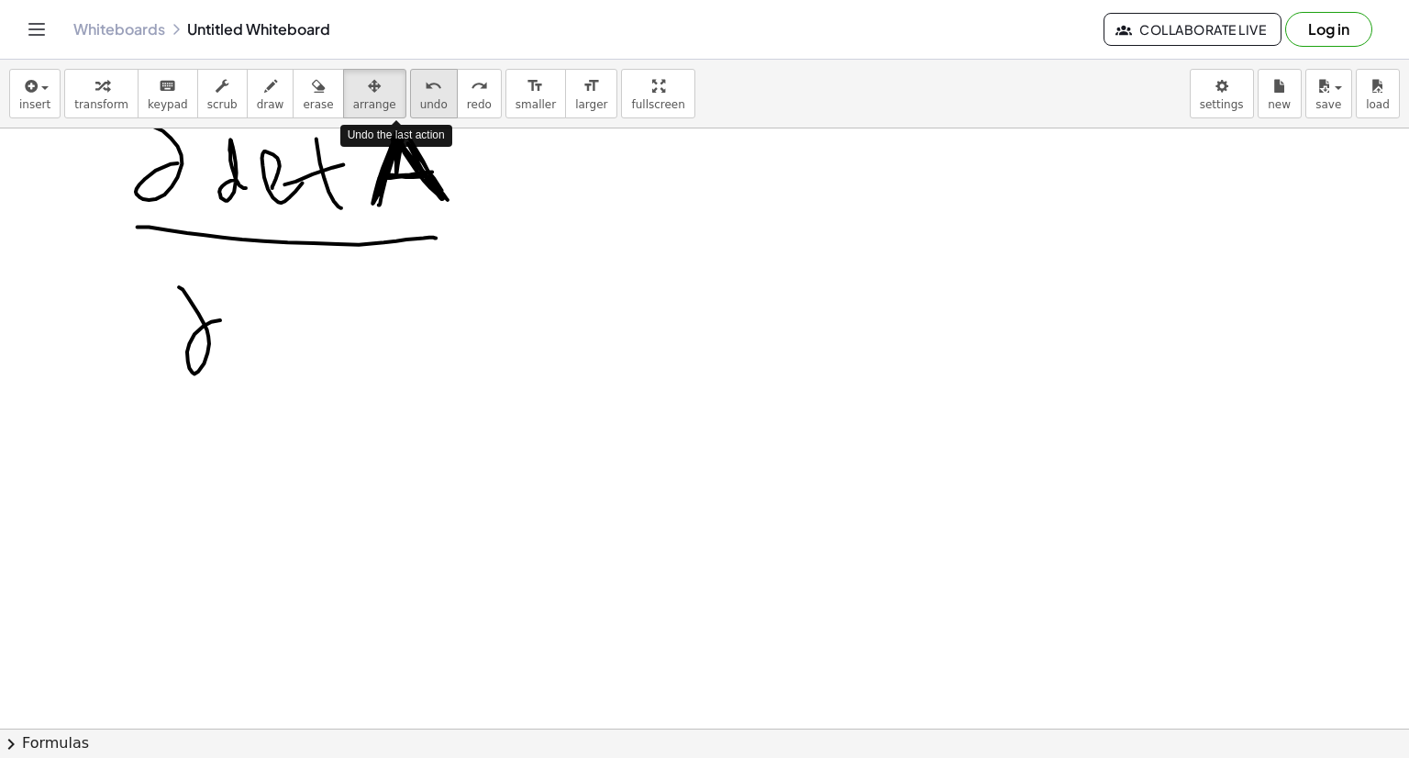
click at [420, 103] on span "undo" at bounding box center [434, 104] width 28 height 13
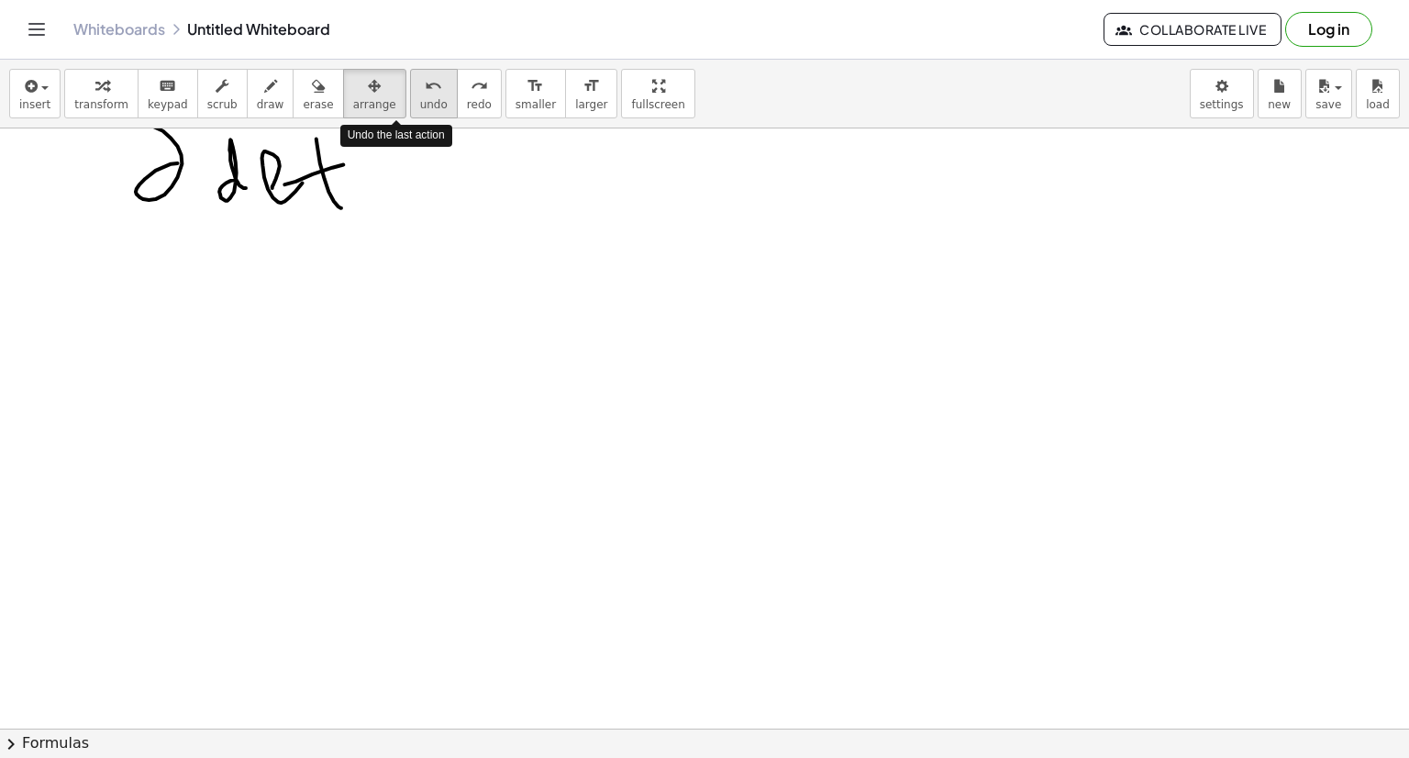
click at [420, 103] on span "undo" at bounding box center [434, 104] width 28 height 13
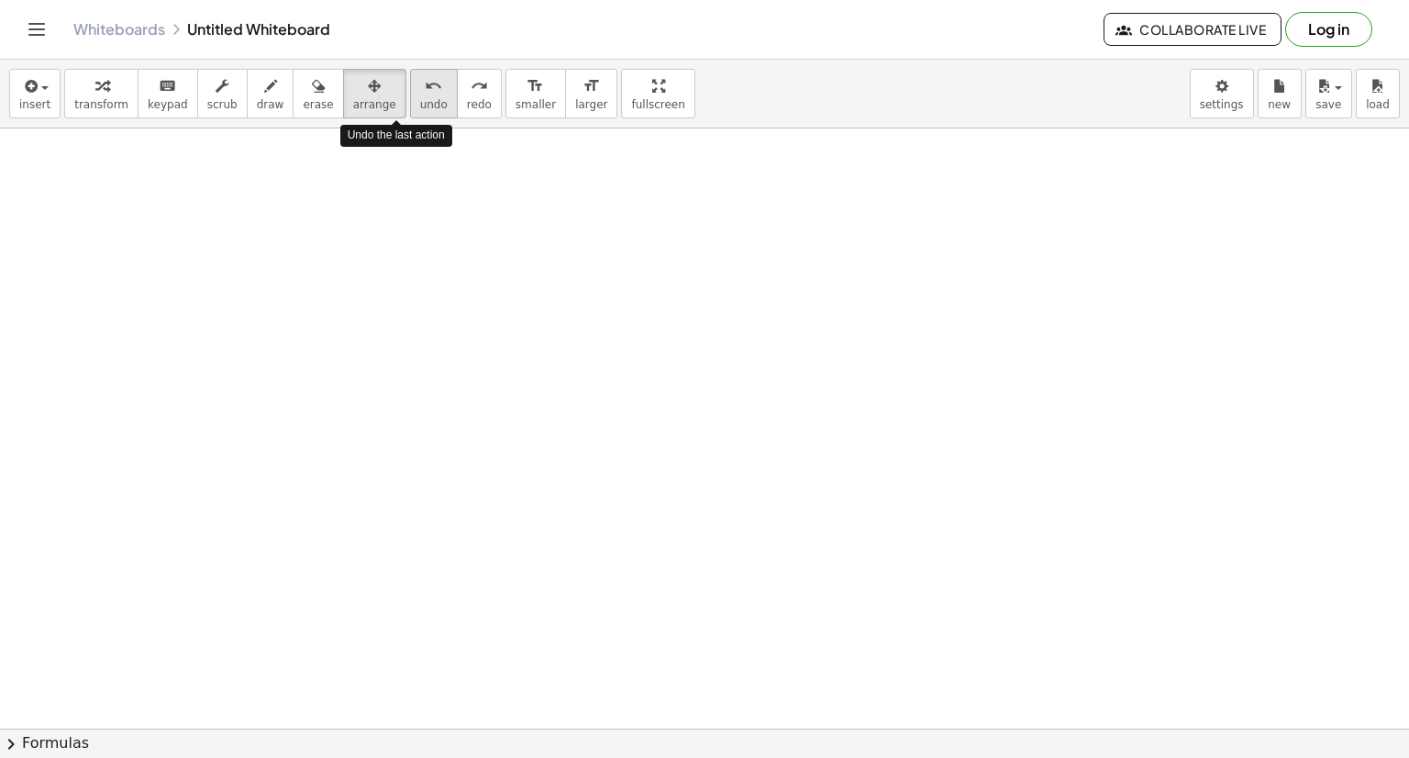
click at [420, 103] on span "undo" at bounding box center [434, 104] width 28 height 13
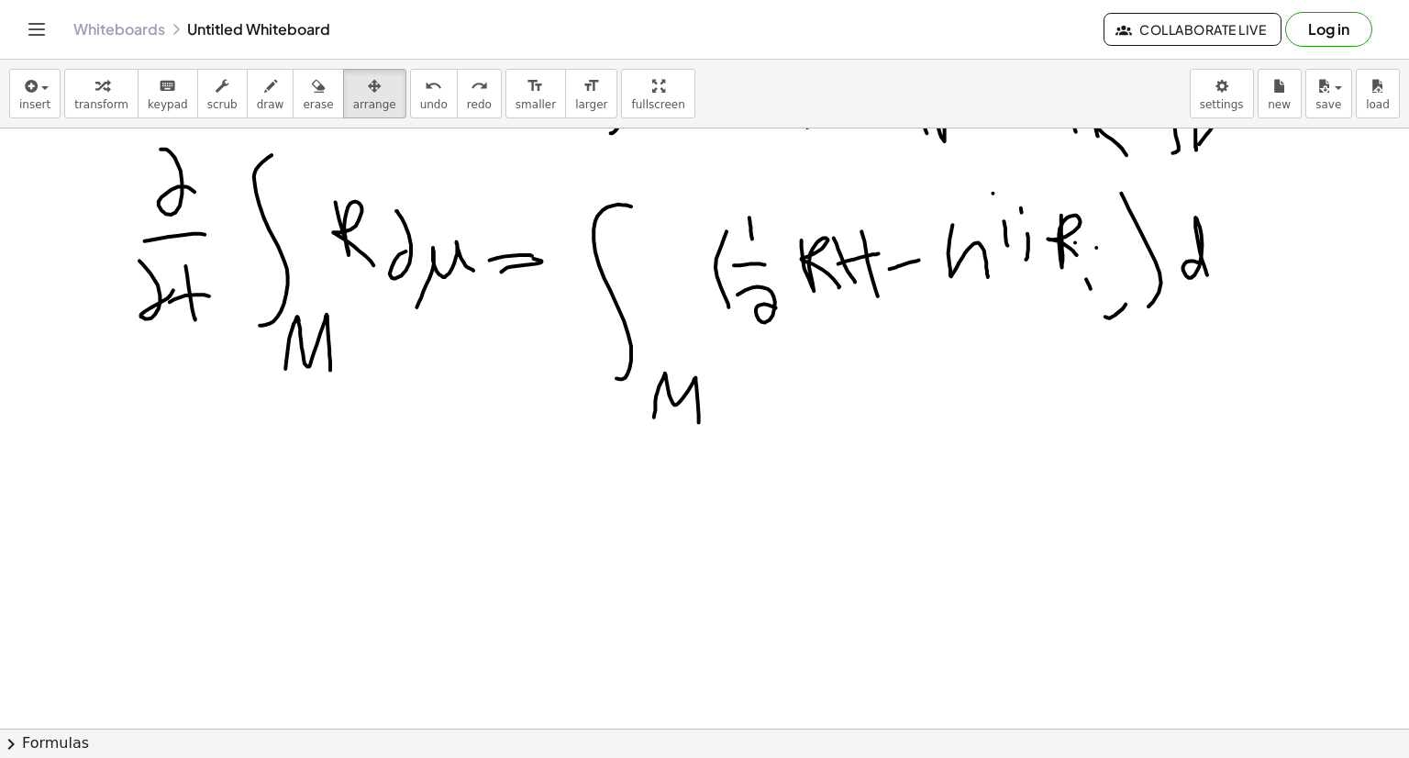
scroll to position [374, 0]
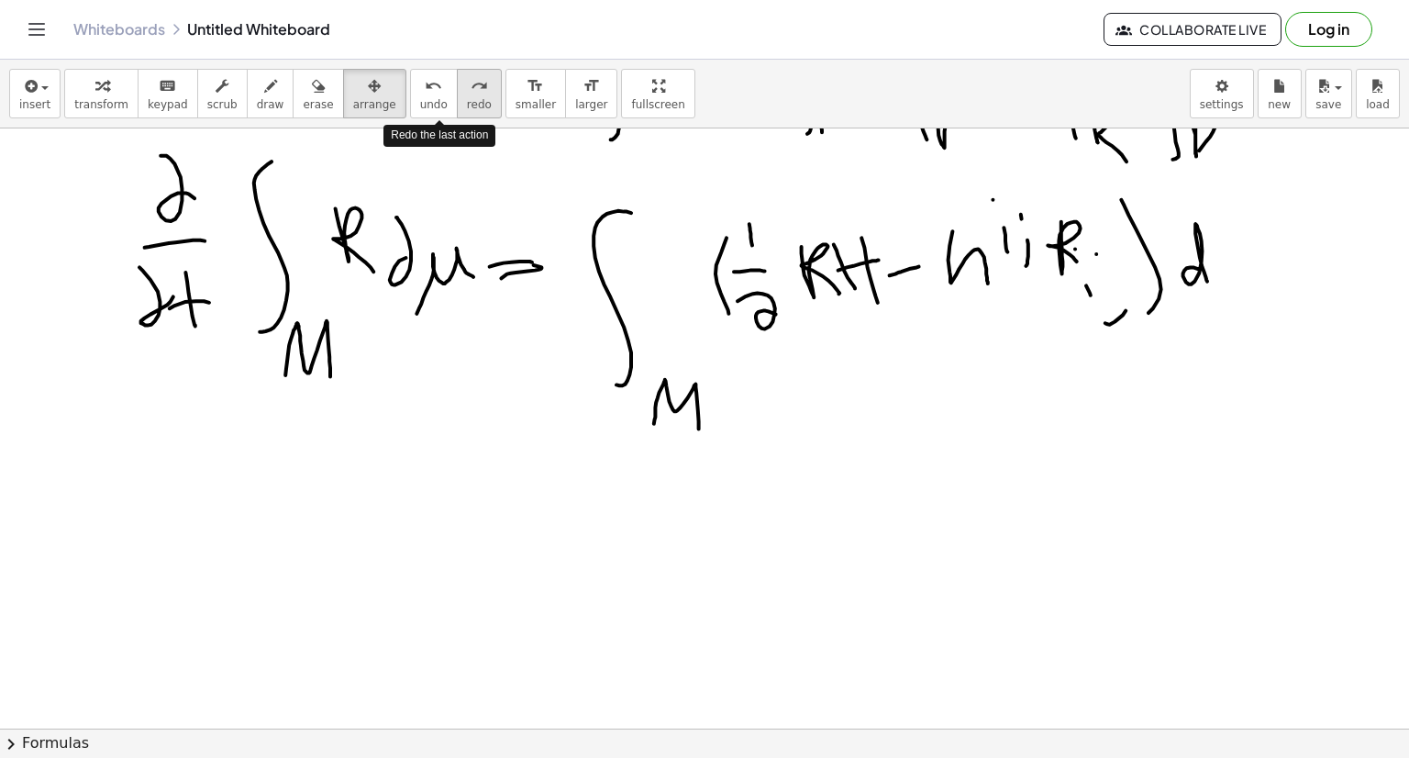
click at [467, 109] on span "redo" at bounding box center [479, 104] width 25 height 13
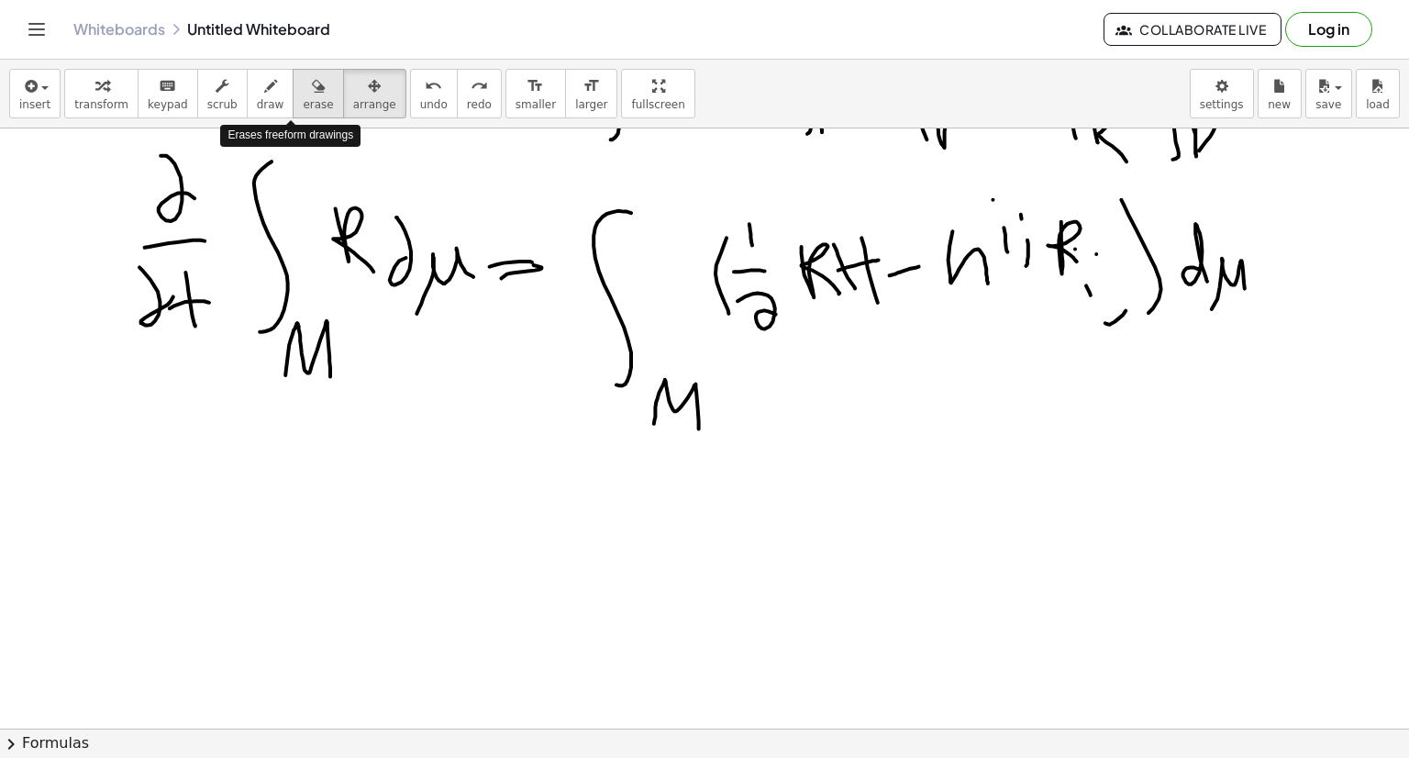
click at [303, 98] on span "erase" at bounding box center [318, 104] width 30 height 13
drag, startPoint x: 1079, startPoint y: 276, endPoint x: 1099, endPoint y: 295, distance: 27.3
click at [1099, 295] on div at bounding box center [704, 654] width 1409 height 1801
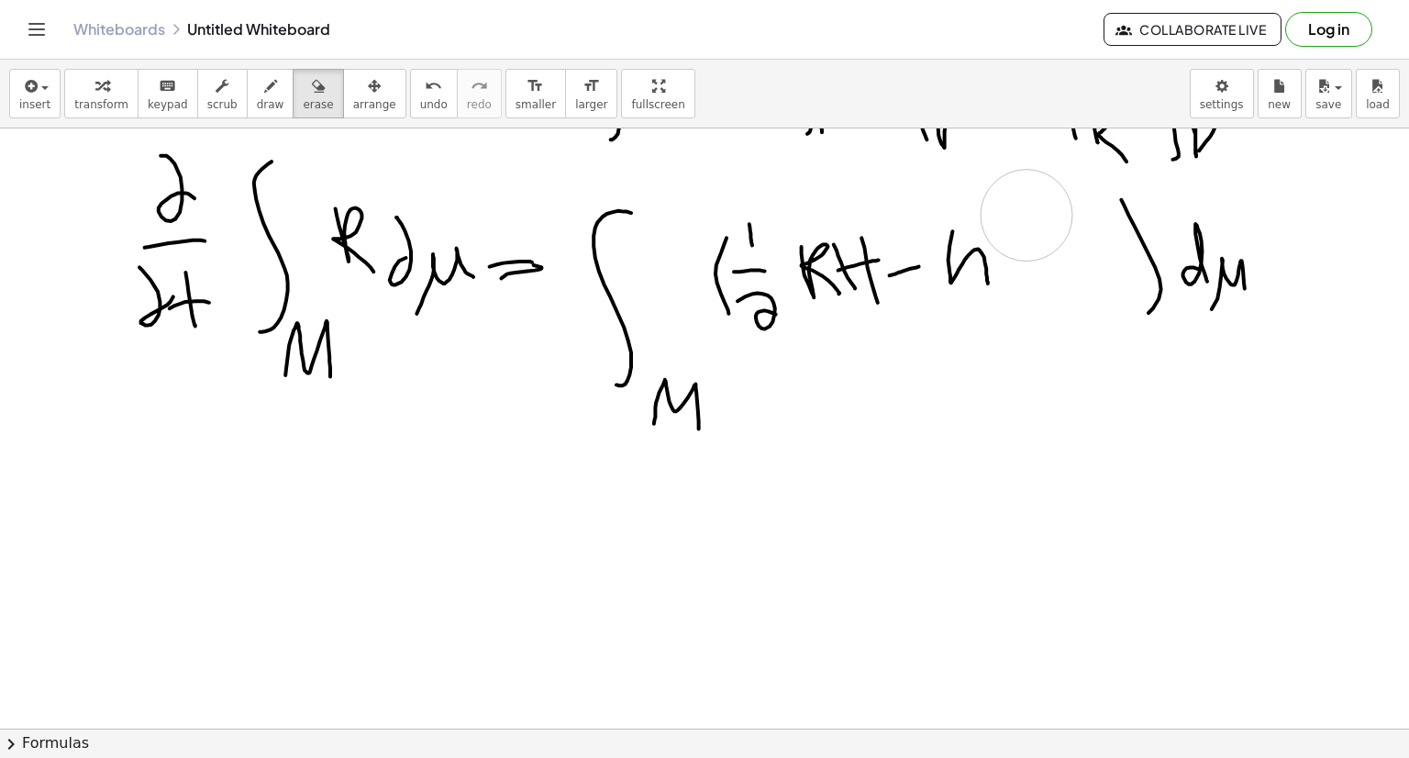
drag, startPoint x: 1082, startPoint y: 247, endPoint x: 1025, endPoint y: 212, distance: 66.7
click at [1025, 212] on div at bounding box center [704, 654] width 1409 height 1801
click at [257, 98] on span "draw" at bounding box center [271, 104] width 28 height 13
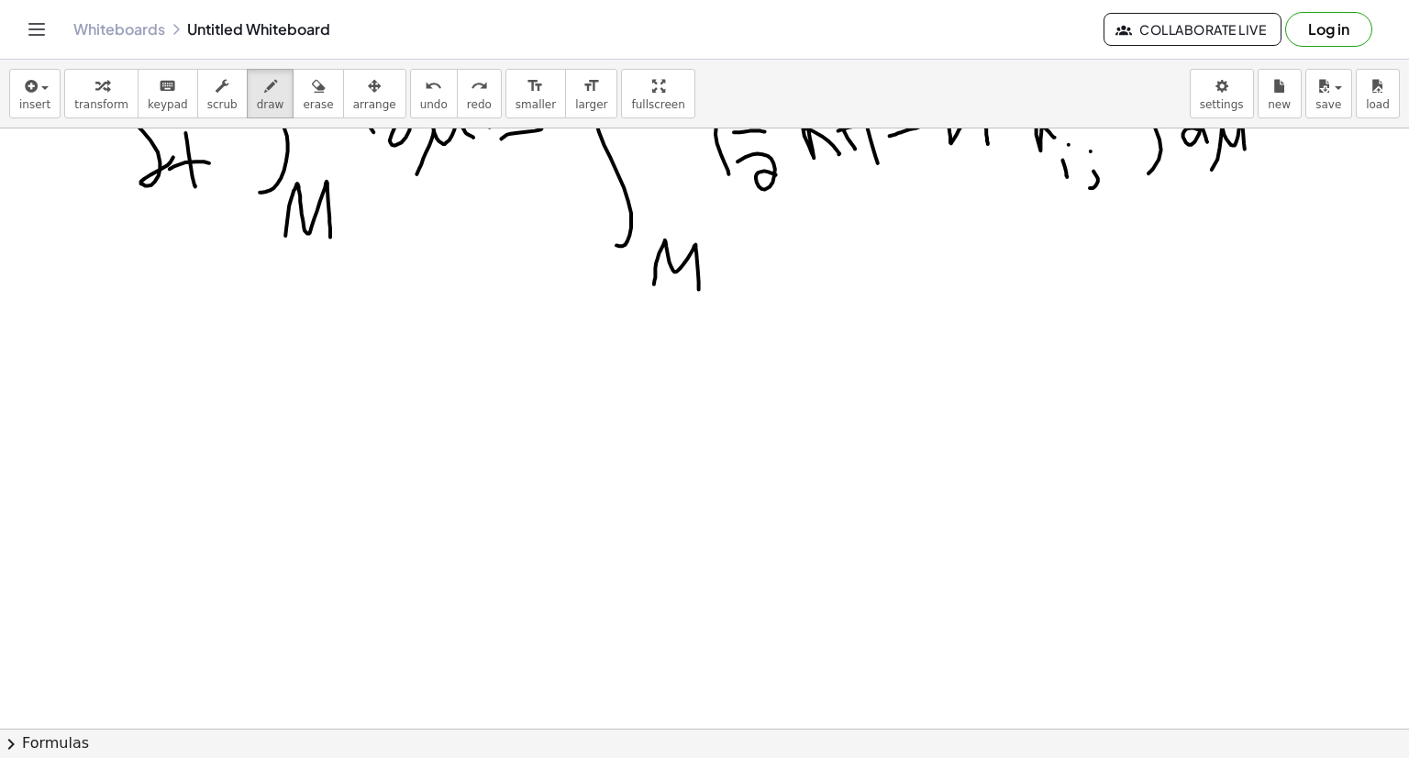
scroll to position [531, 0]
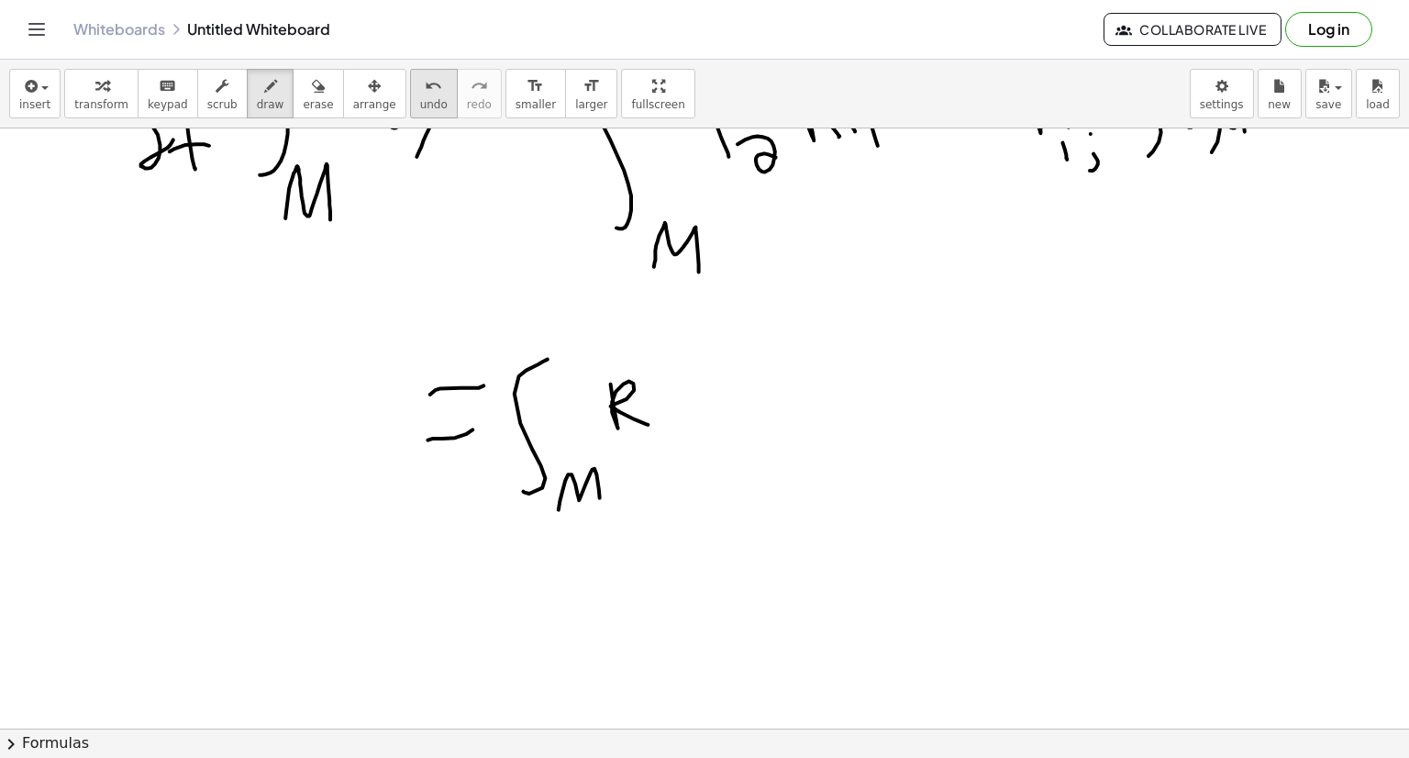
click at [420, 102] on span "undo" at bounding box center [434, 104] width 28 height 13
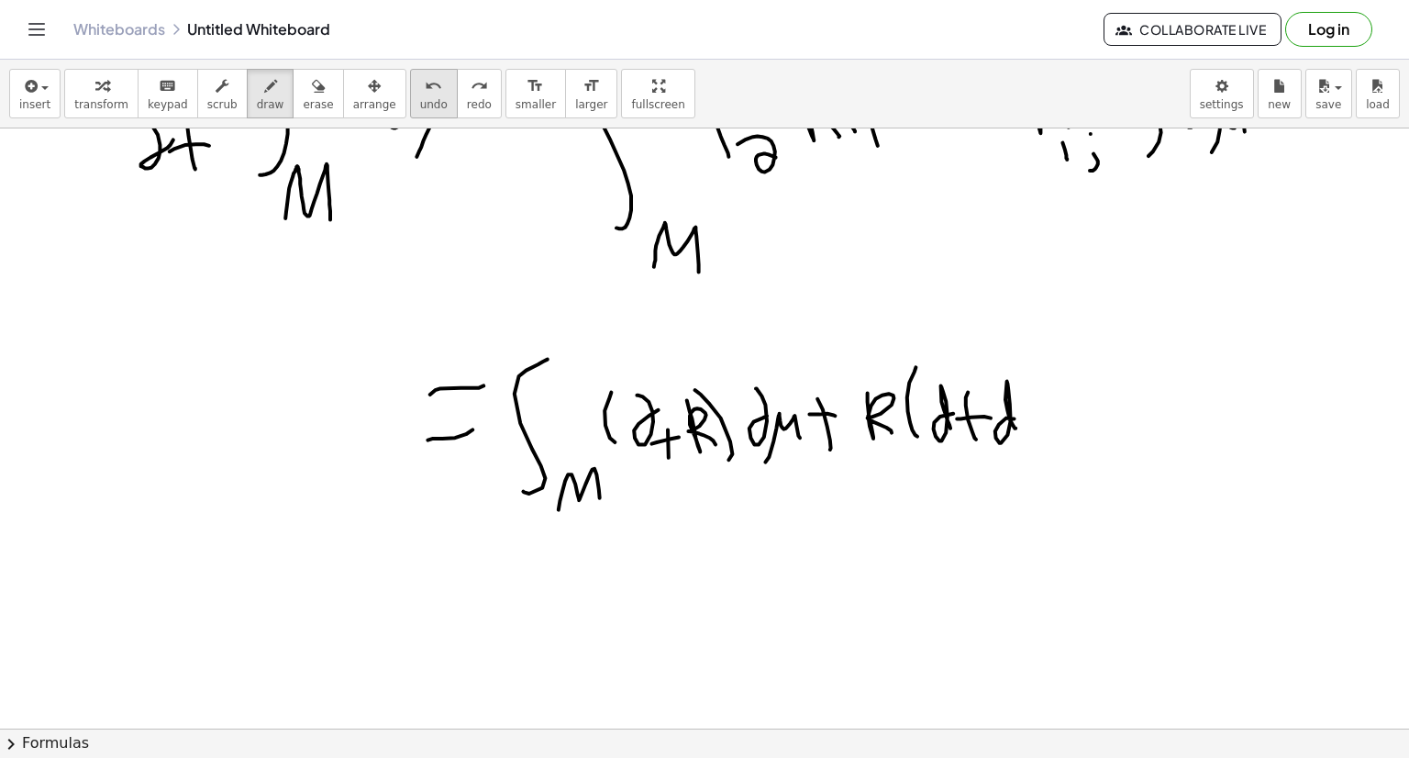
click at [425, 92] on icon "undo" at bounding box center [433, 86] width 17 height 22
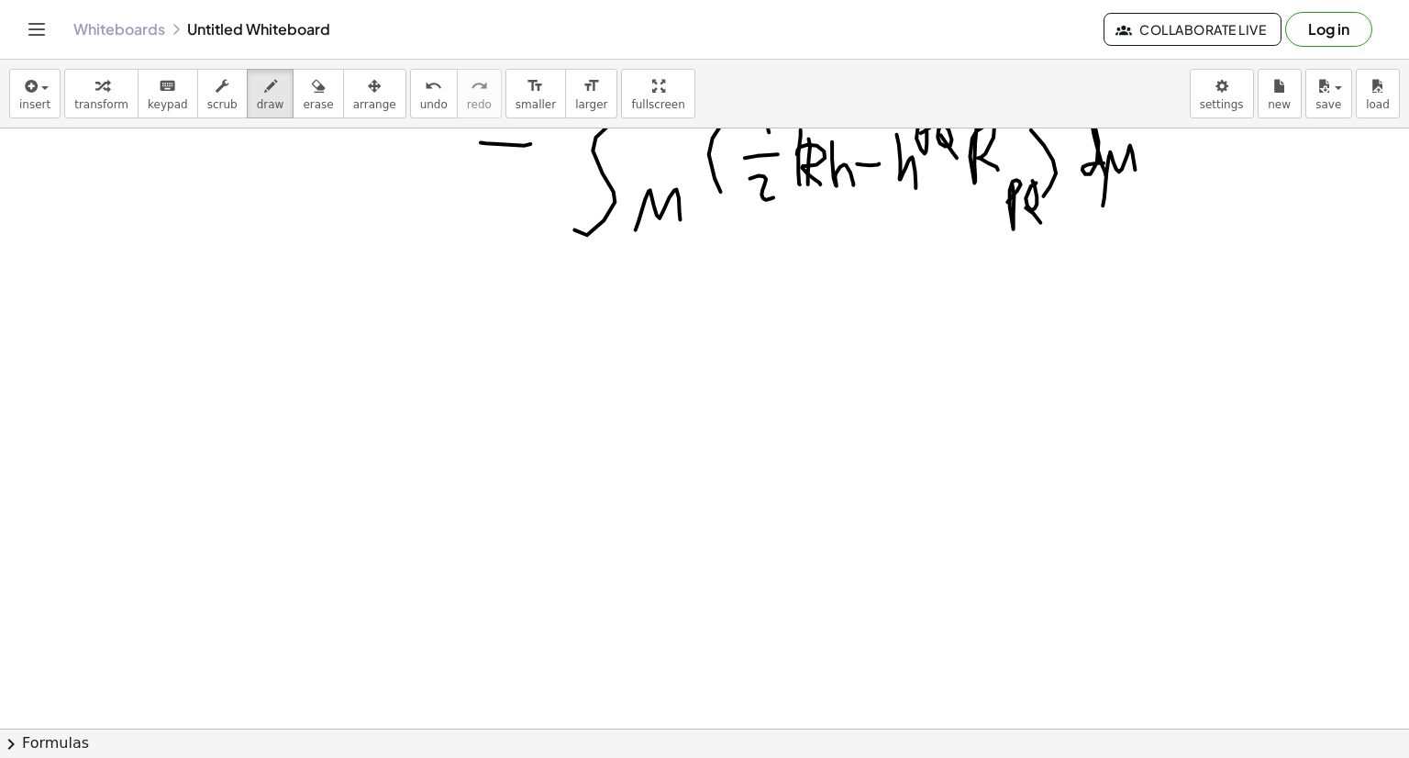
scroll to position [1288, 0]
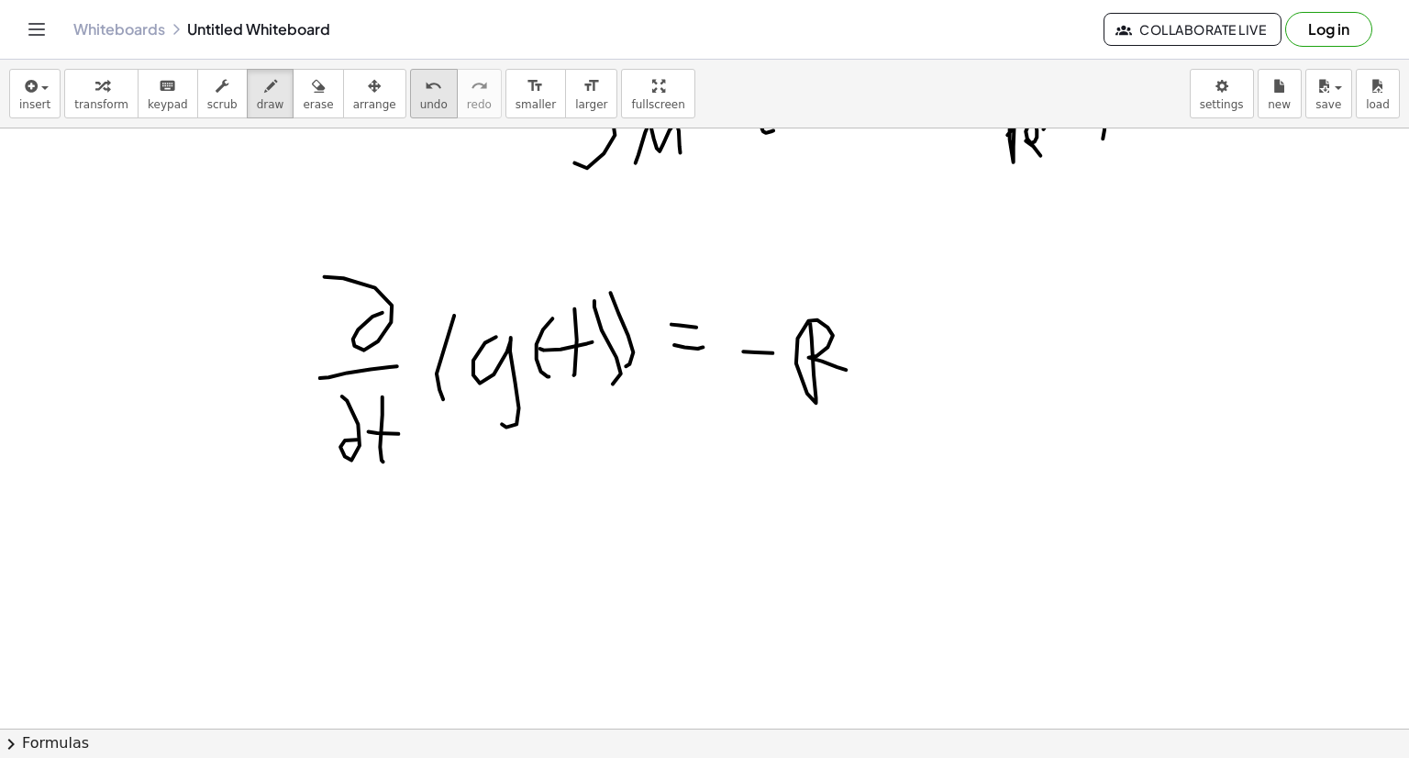
click at [420, 102] on span "undo" at bounding box center [434, 104] width 28 height 13
click at [420, 98] on span "undo" at bounding box center [434, 104] width 28 height 13
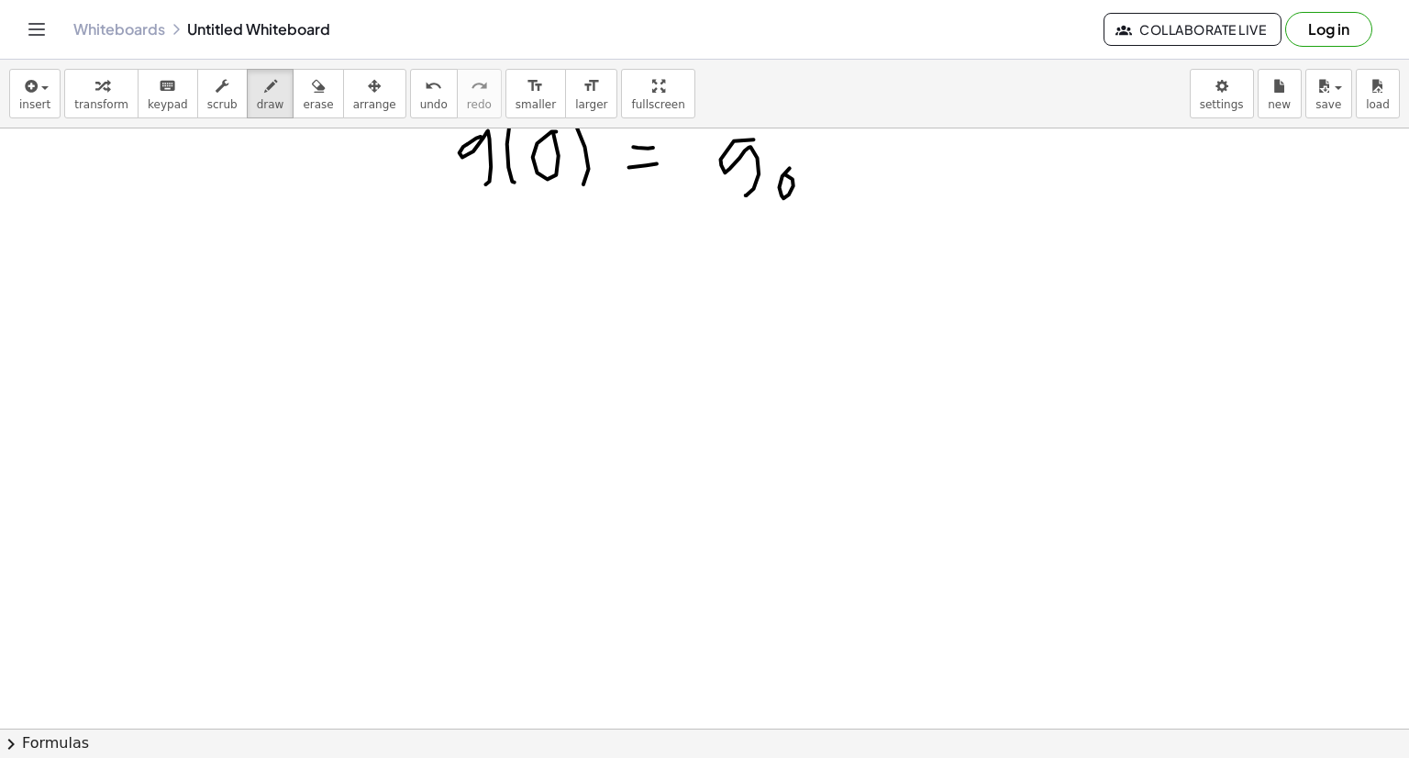
scroll to position [1681, 0]
